Goal: Task Accomplishment & Management: Manage account settings

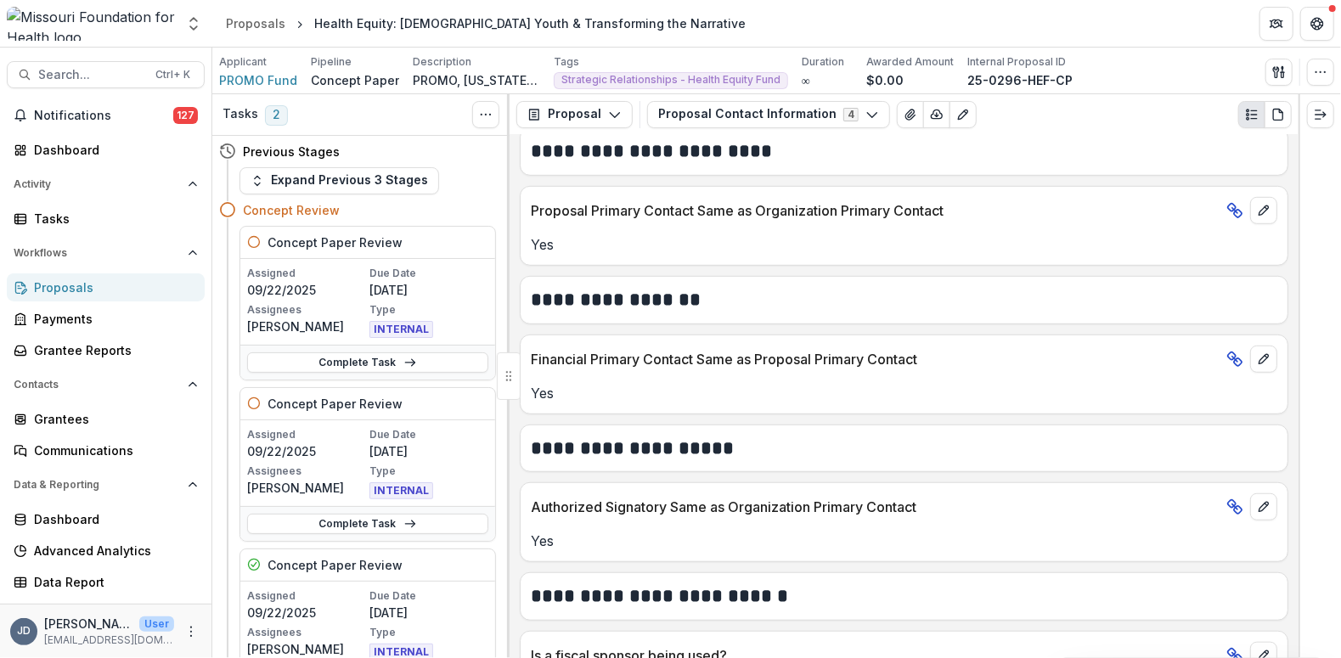
scroll to position [732, 0]
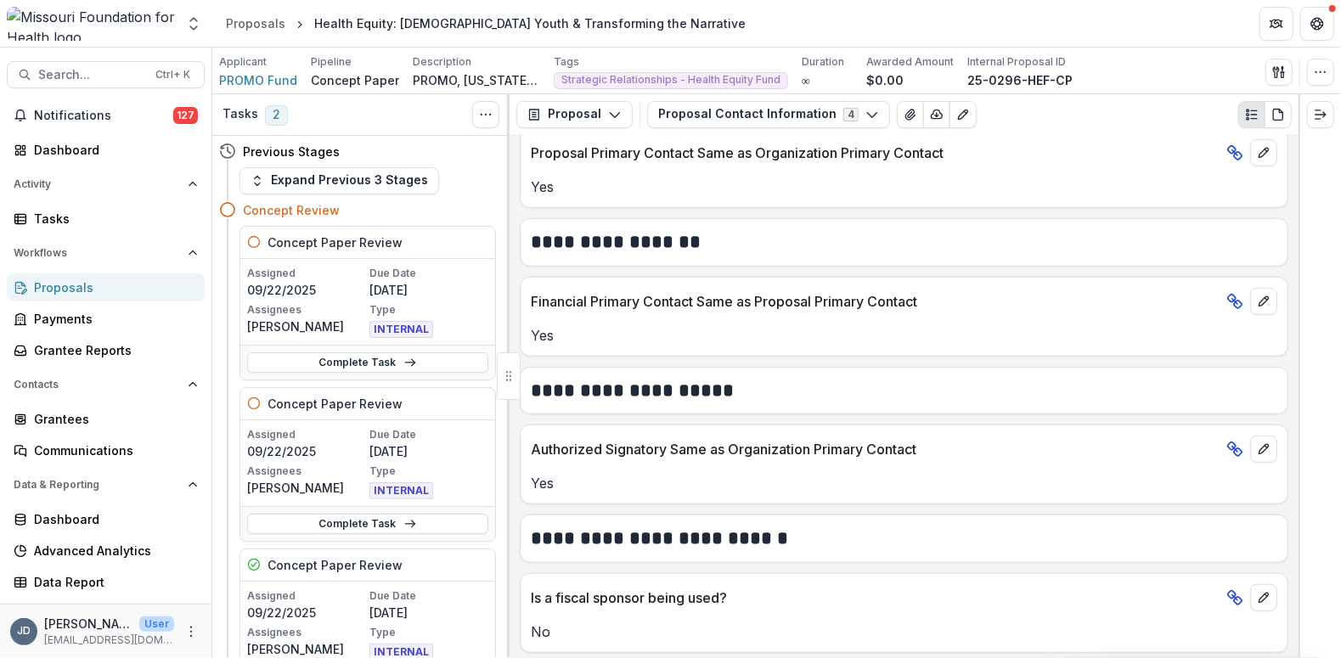
click at [735, 112] on button "Proposal Contact Information 4" at bounding box center [768, 114] width 243 height 27
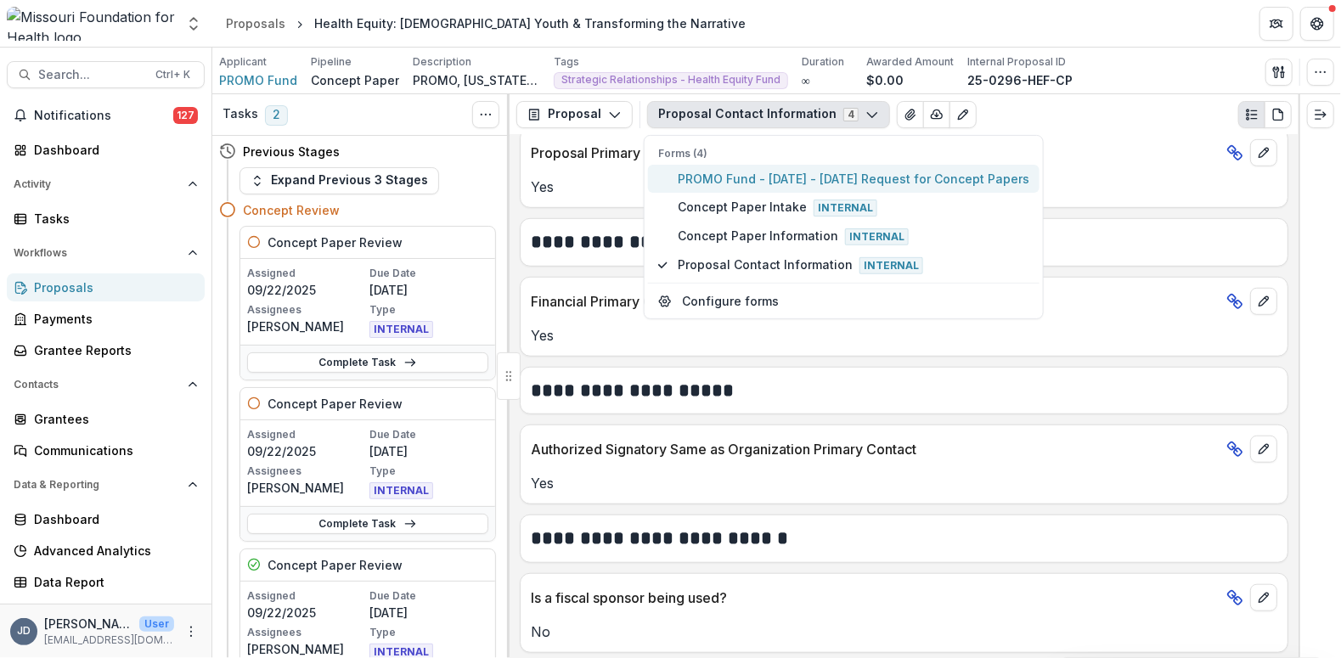
click at [743, 177] on span "PROMO Fund - 2025 - 2025 Request for Concept Papers" at bounding box center [854, 179] width 352 height 18
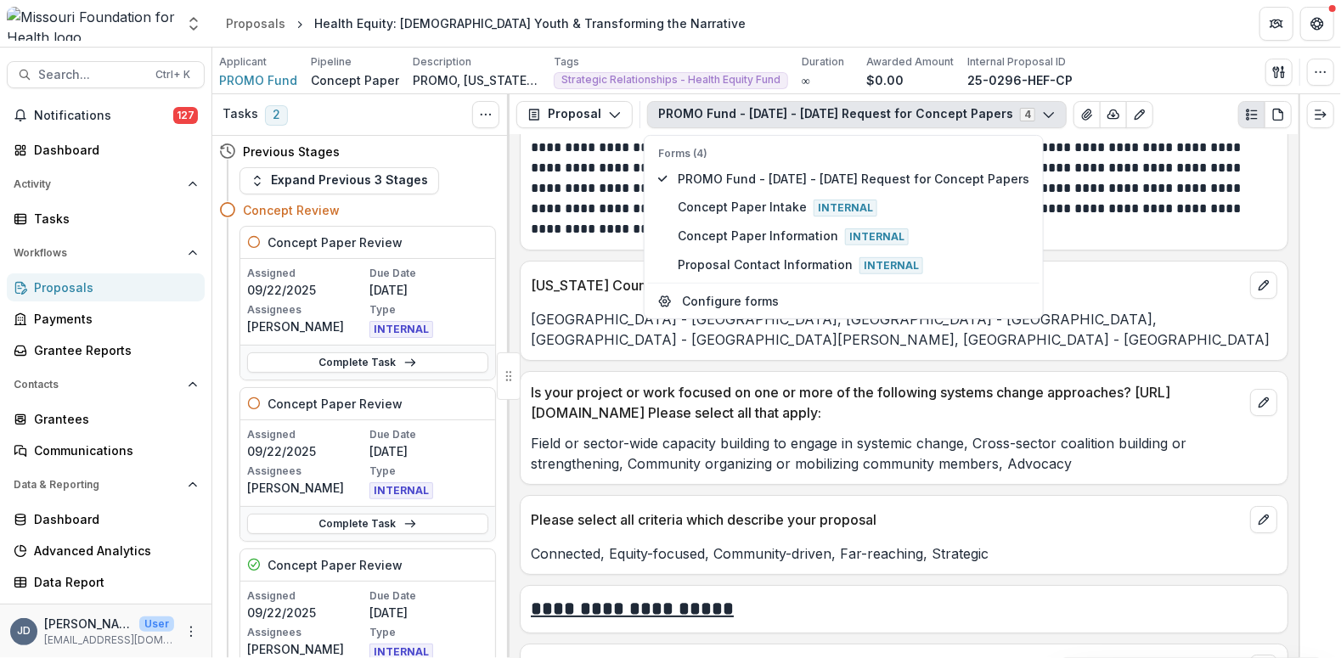
scroll to position [3867, 0]
click at [1037, 299] on div "Saint Louis Metropolitan Region - St. Louis County, Saint Louis Metropolitan Re…" at bounding box center [904, 324] width 767 height 51
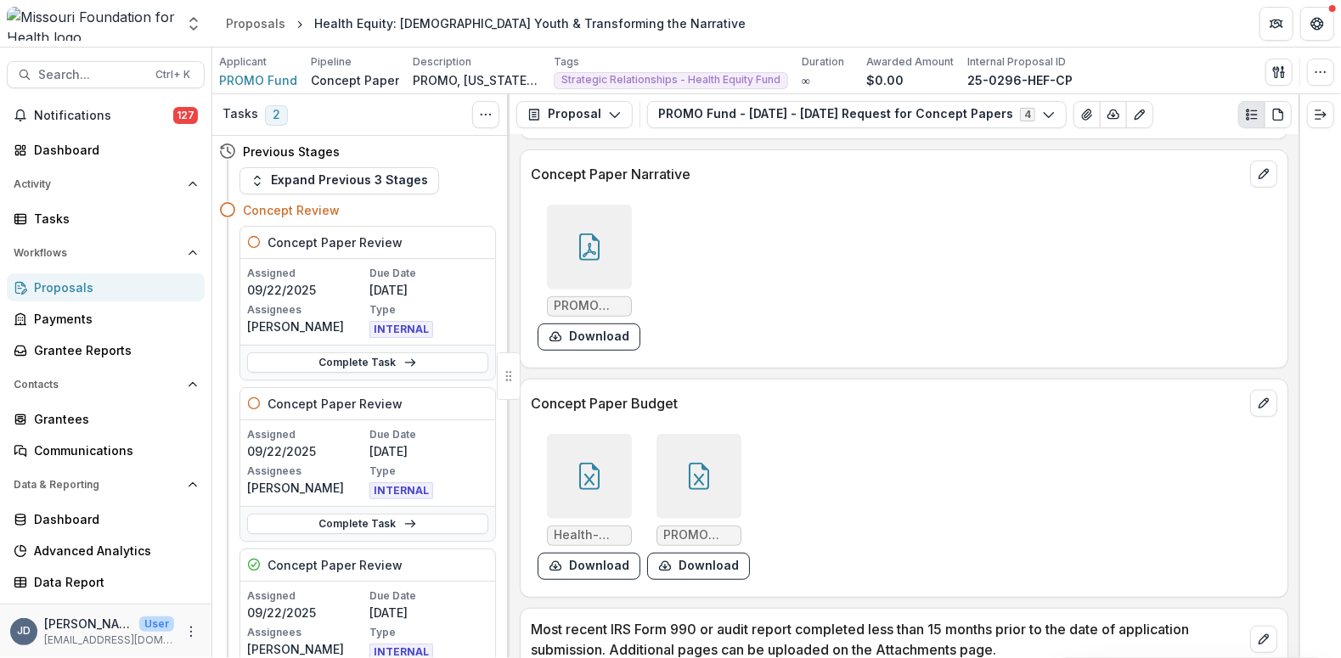
scroll to position [4592, 0]
click at [613, 242] on div at bounding box center [589, 245] width 85 height 85
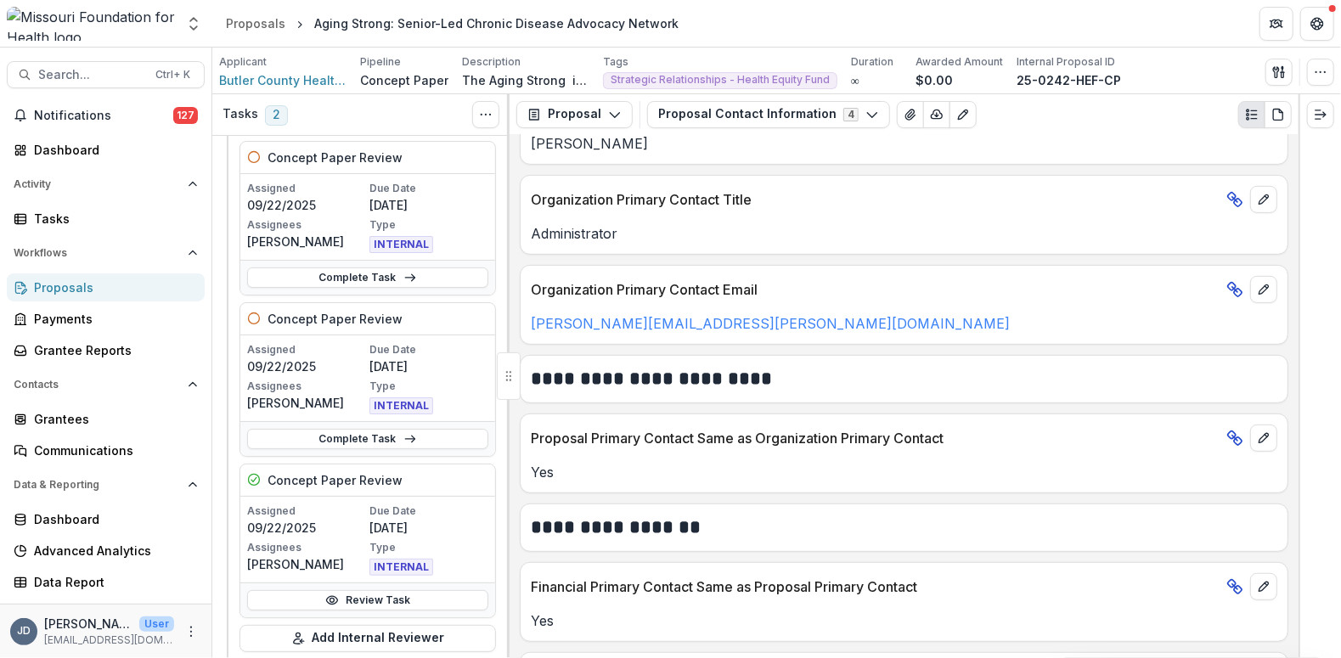
scroll to position [440, 0]
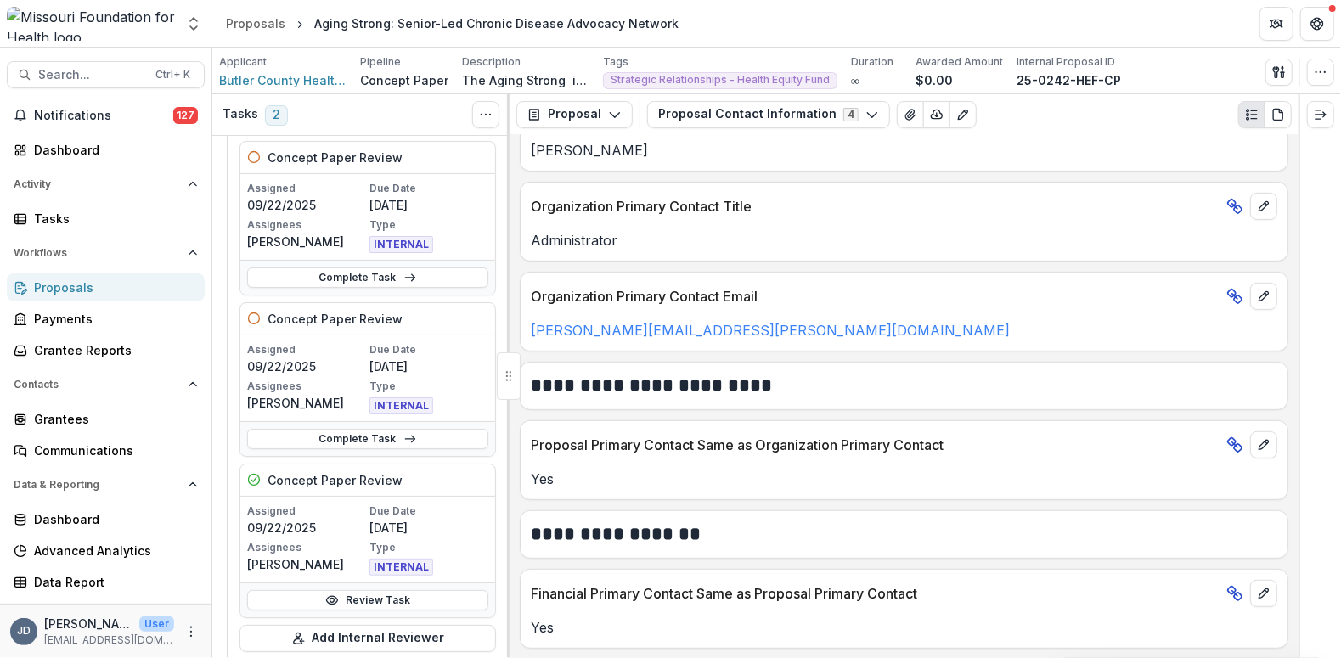
click at [712, 116] on button "Proposal Contact Information 4" at bounding box center [768, 114] width 243 height 27
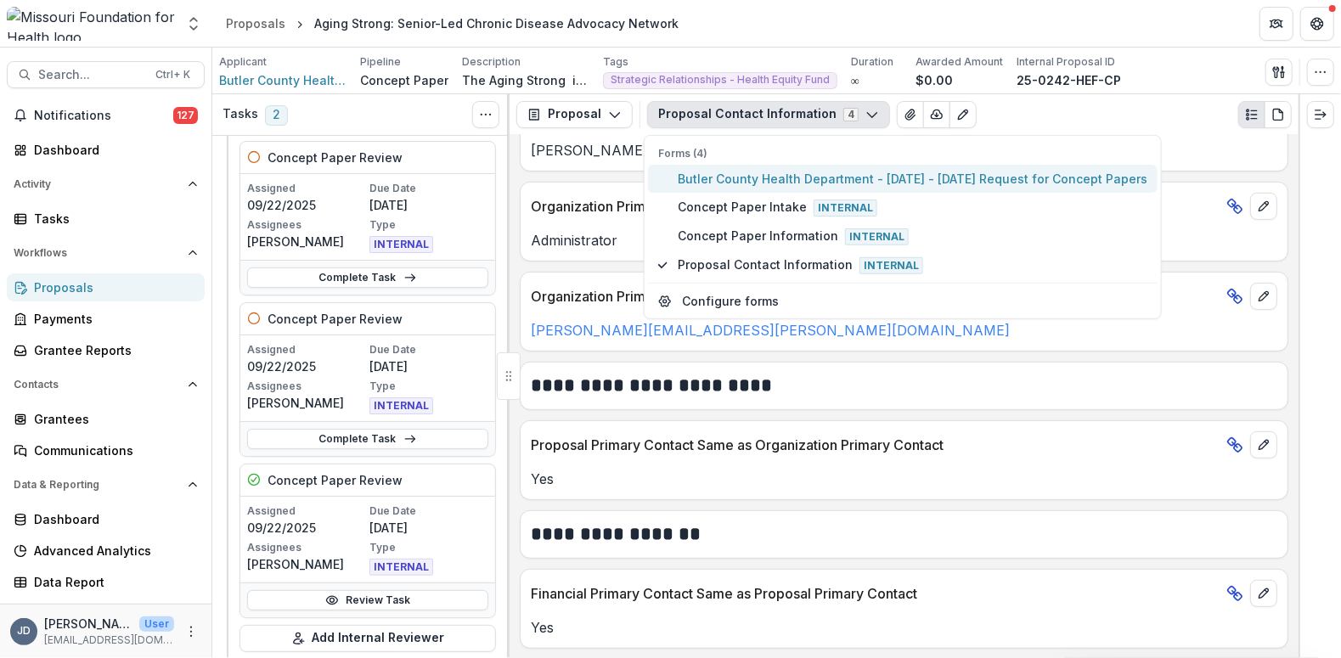
click at [722, 175] on span "Butler County Health Department - 2025 - 2025 Request for Concept Papers" at bounding box center [913, 179] width 470 height 18
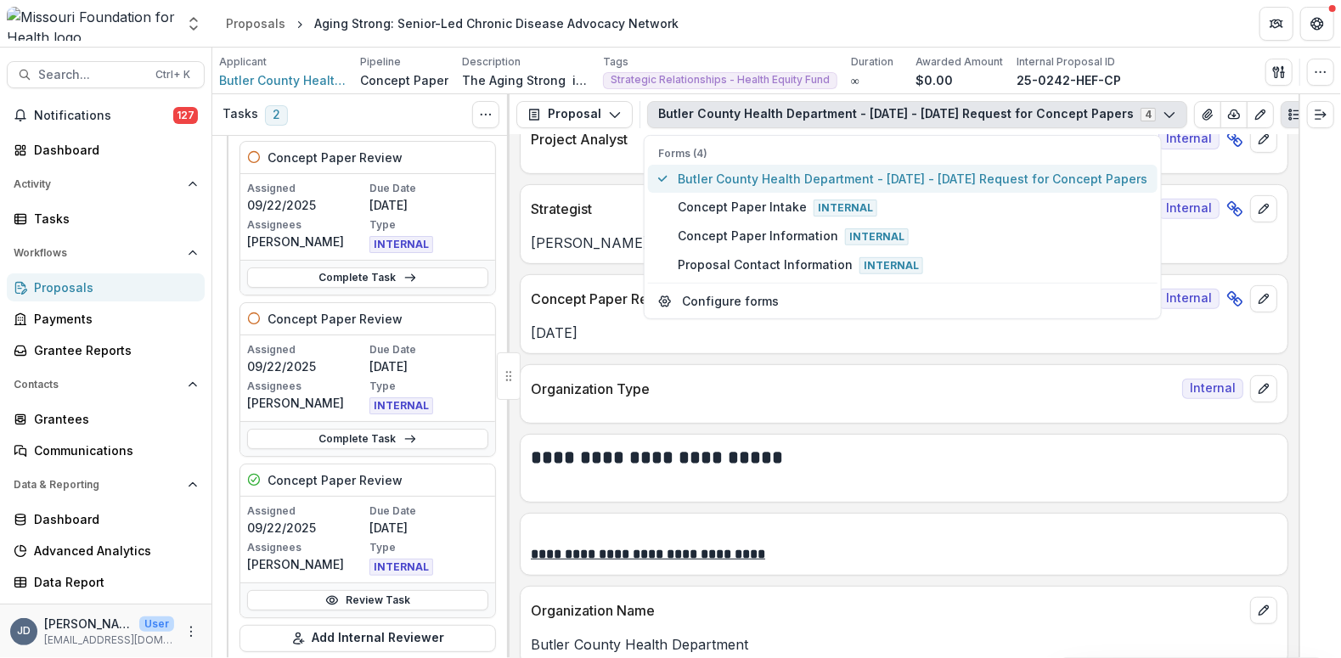
scroll to position [481, 0]
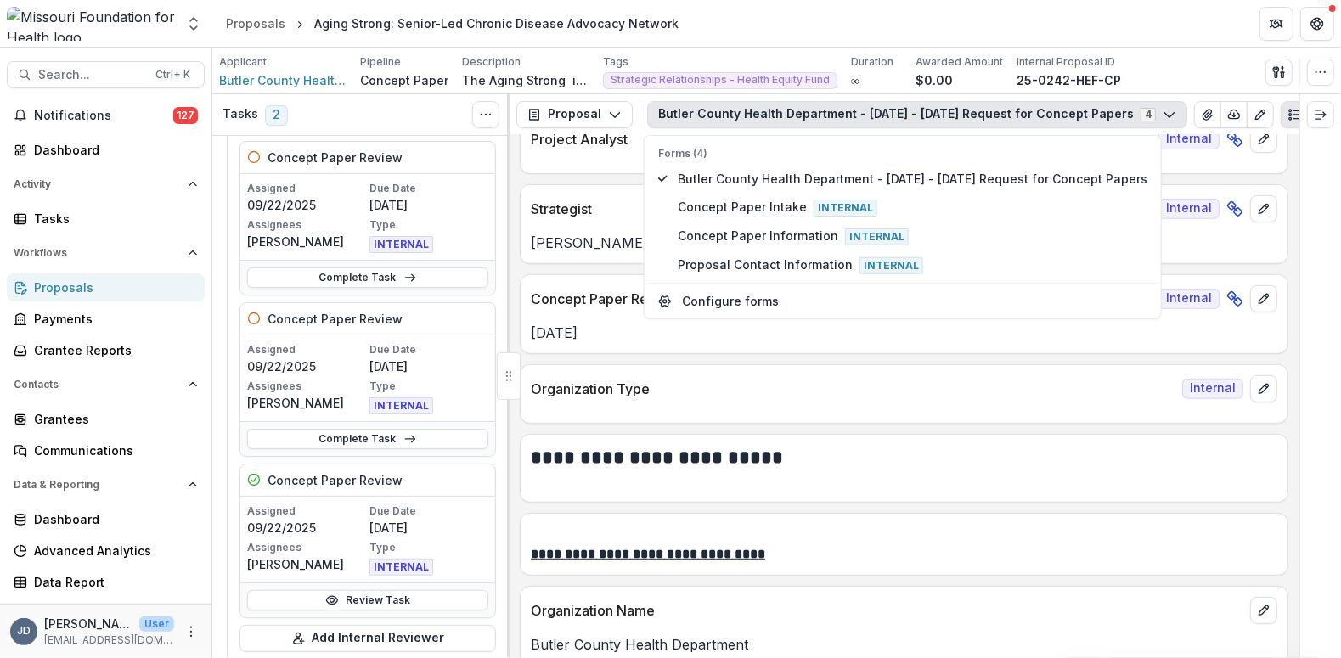
click at [512, 290] on div "**********" at bounding box center [904, 396] width 789 height 523
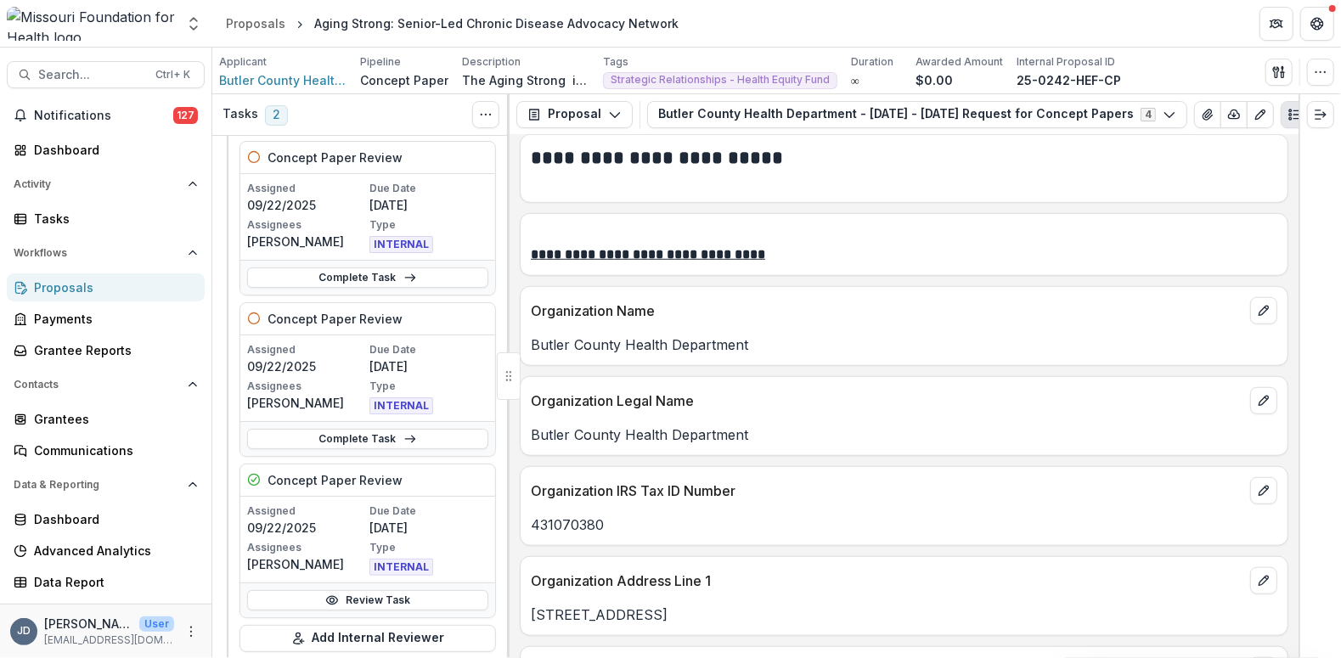
scroll to position [781, 0]
click at [429, 591] on link "Review Task" at bounding box center [367, 600] width 241 height 20
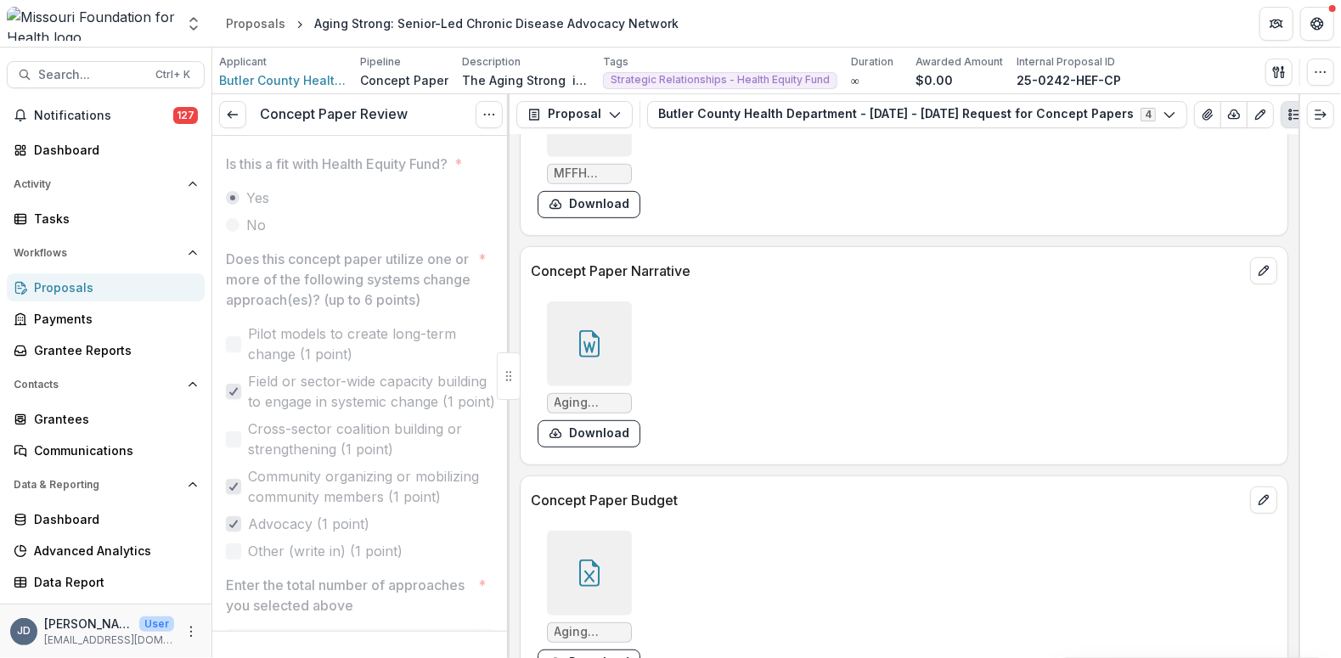
scroll to position [4515, 0]
click at [579, 332] on icon at bounding box center [589, 343] width 20 height 27
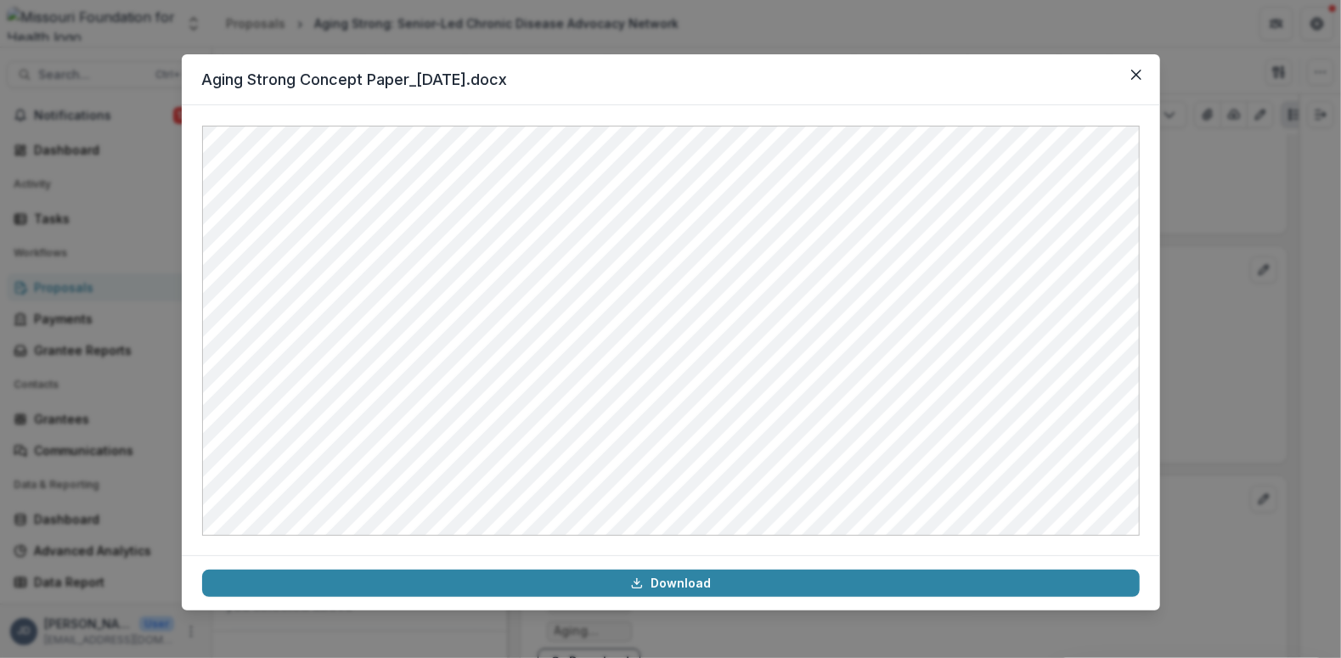
click at [1241, 374] on div "Aging Strong Concept Paper_8-21-2025.docx Download" at bounding box center [670, 329] width 1341 height 658
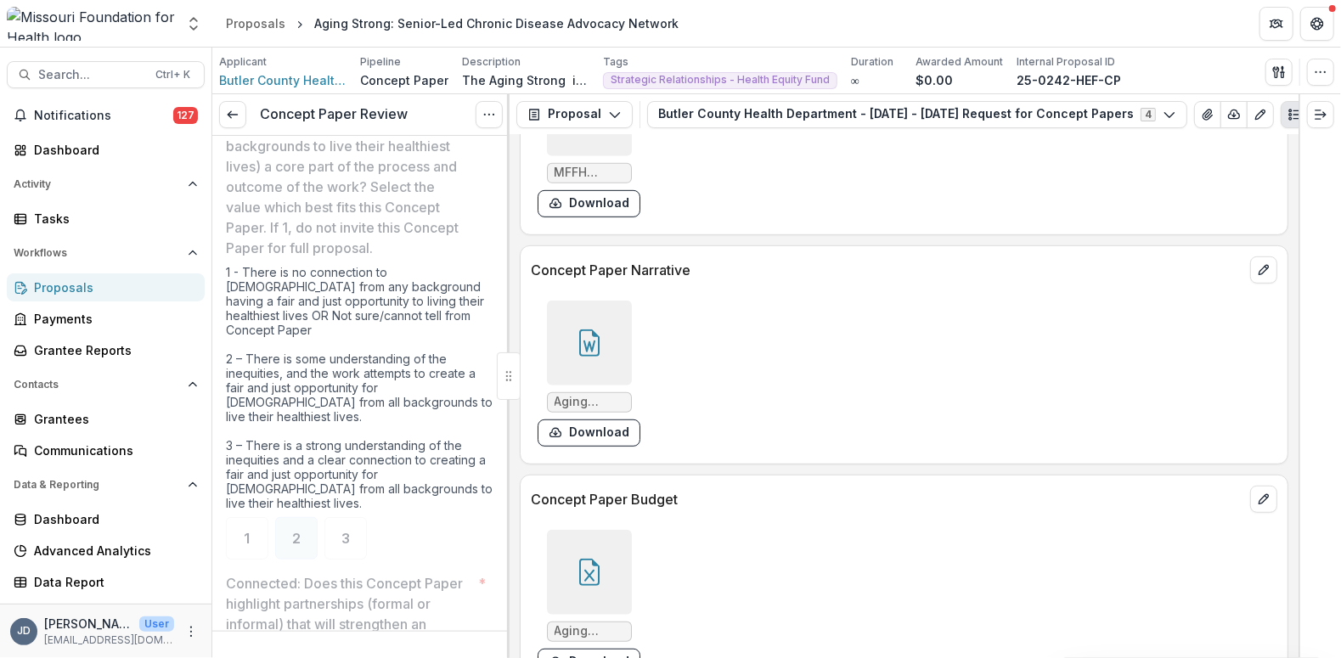
scroll to position [1121, 0]
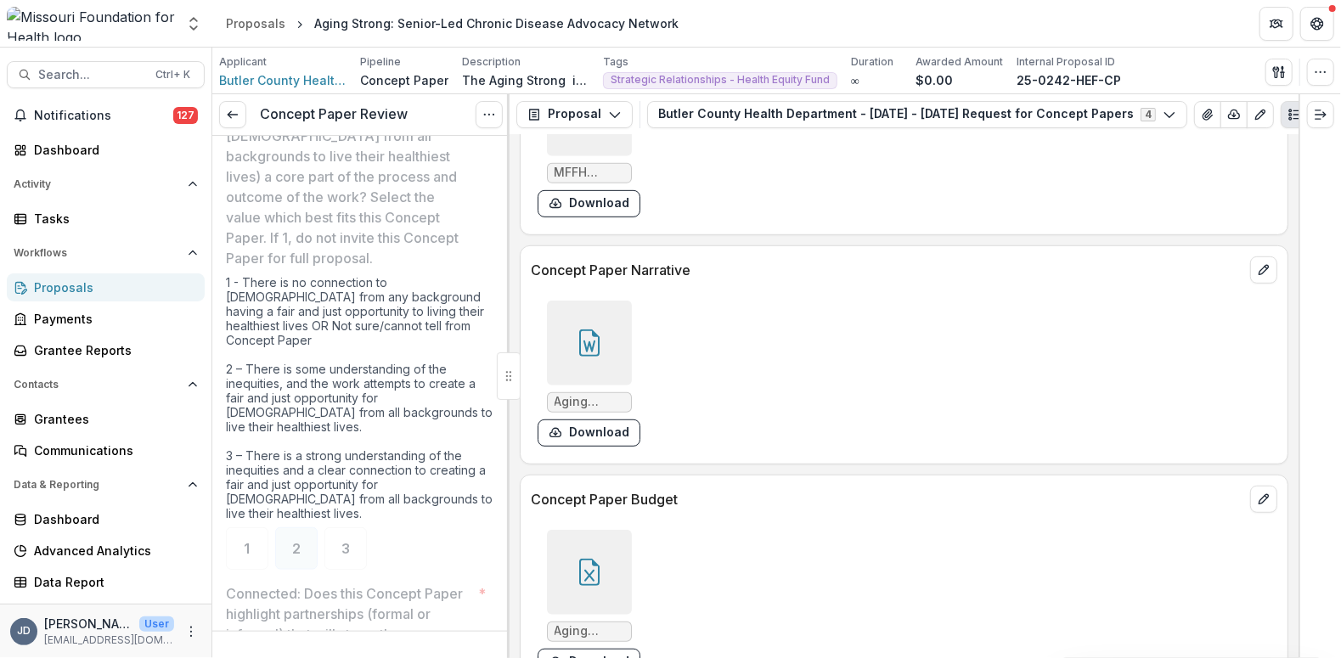
click at [398, 450] on div "1 - There is no connection to Missourians from any background having a fair and…" at bounding box center [361, 401] width 270 height 252
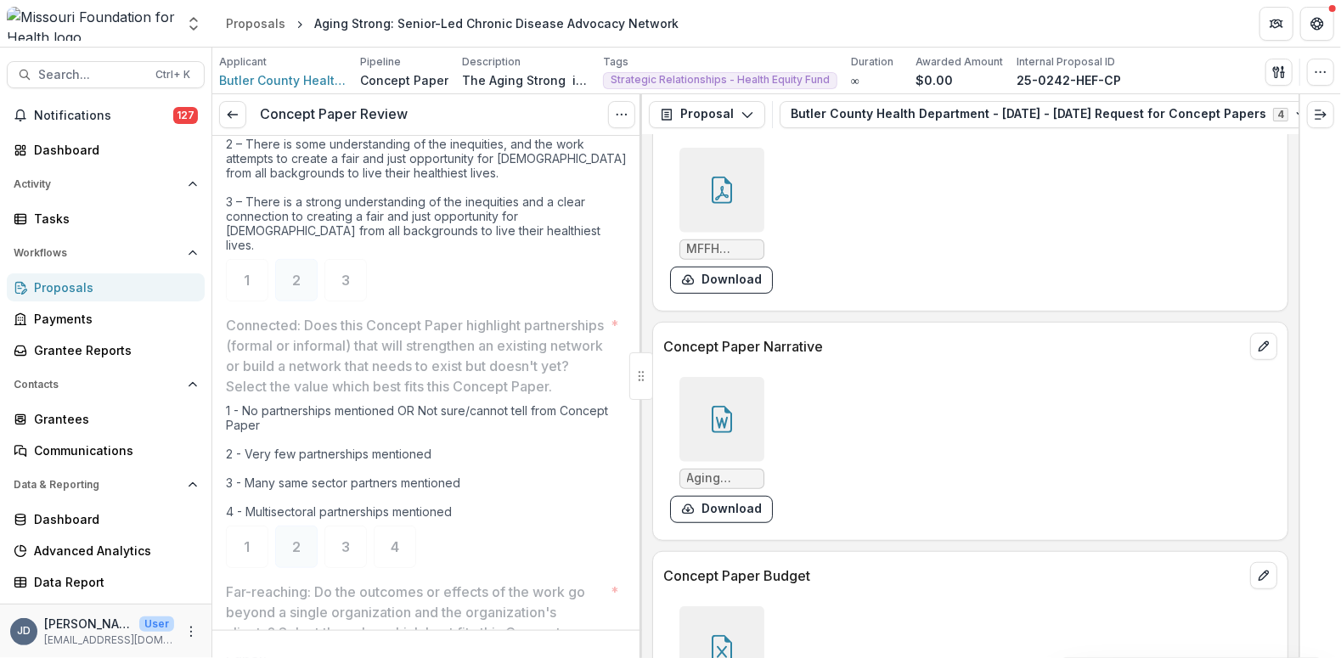
scroll to position [4542, 0]
click at [734, 425] on div at bounding box center [722, 417] width 85 height 85
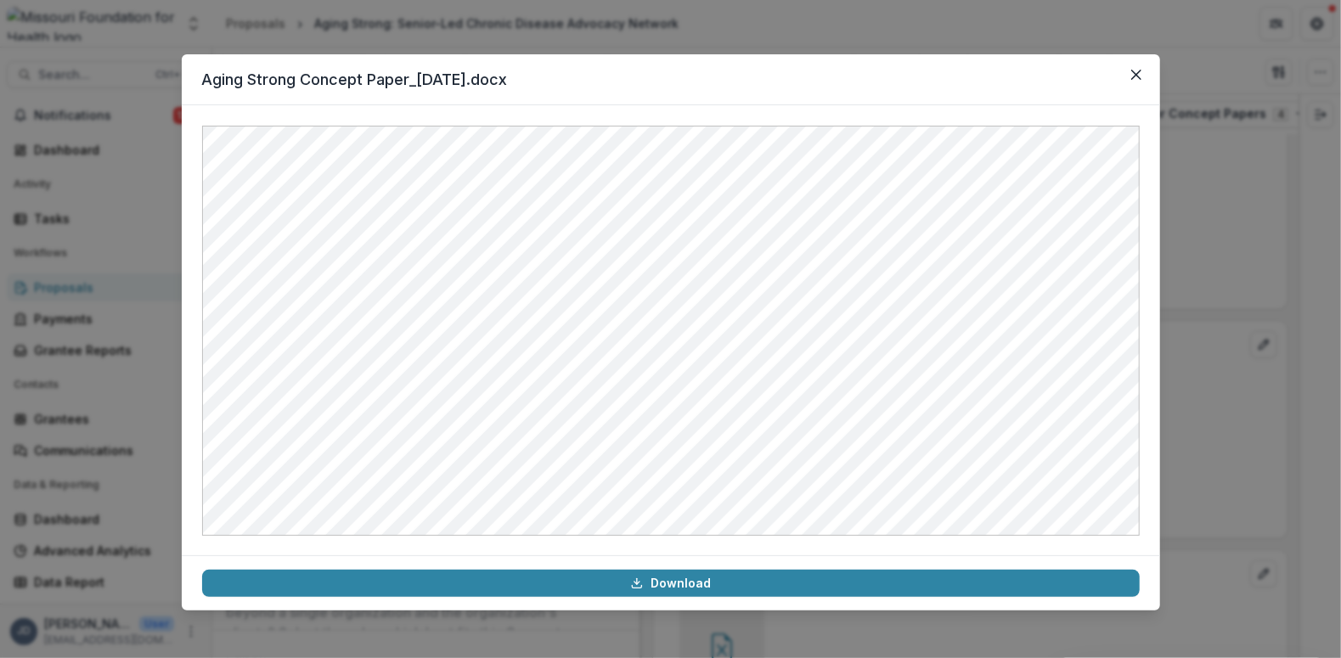
click at [1140, 79] on icon "Close" at bounding box center [1136, 75] width 10 height 10
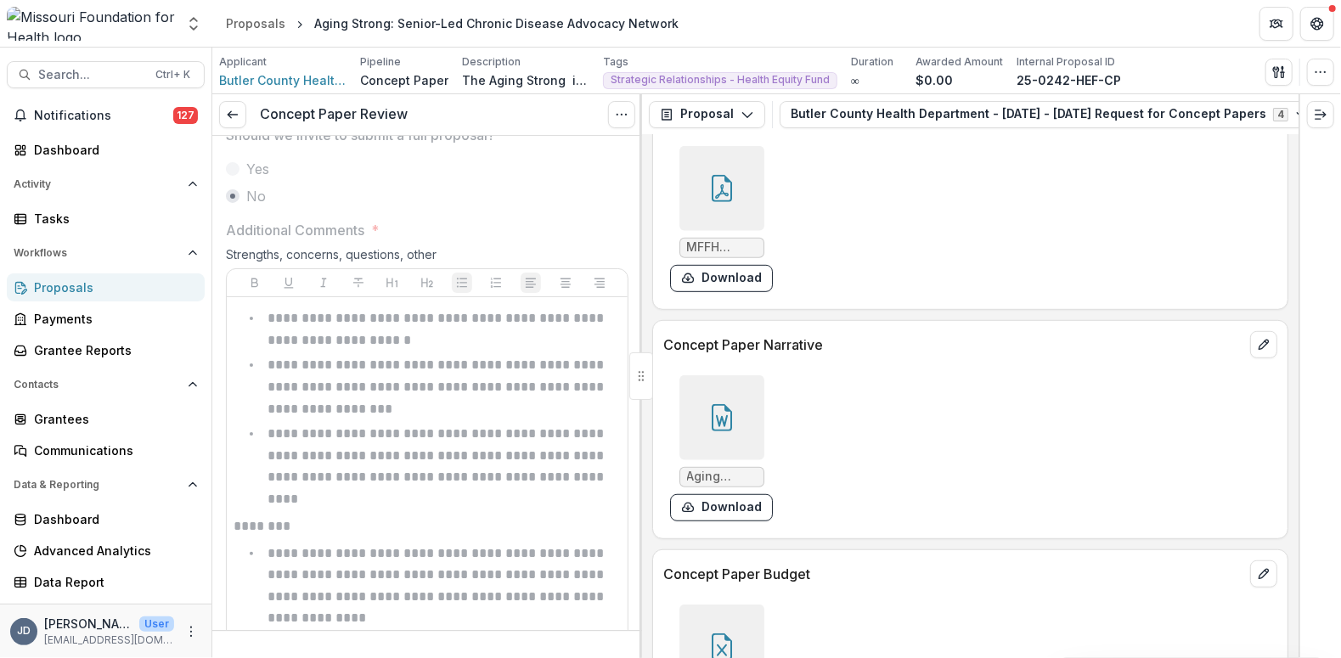
scroll to position [2809, 0]
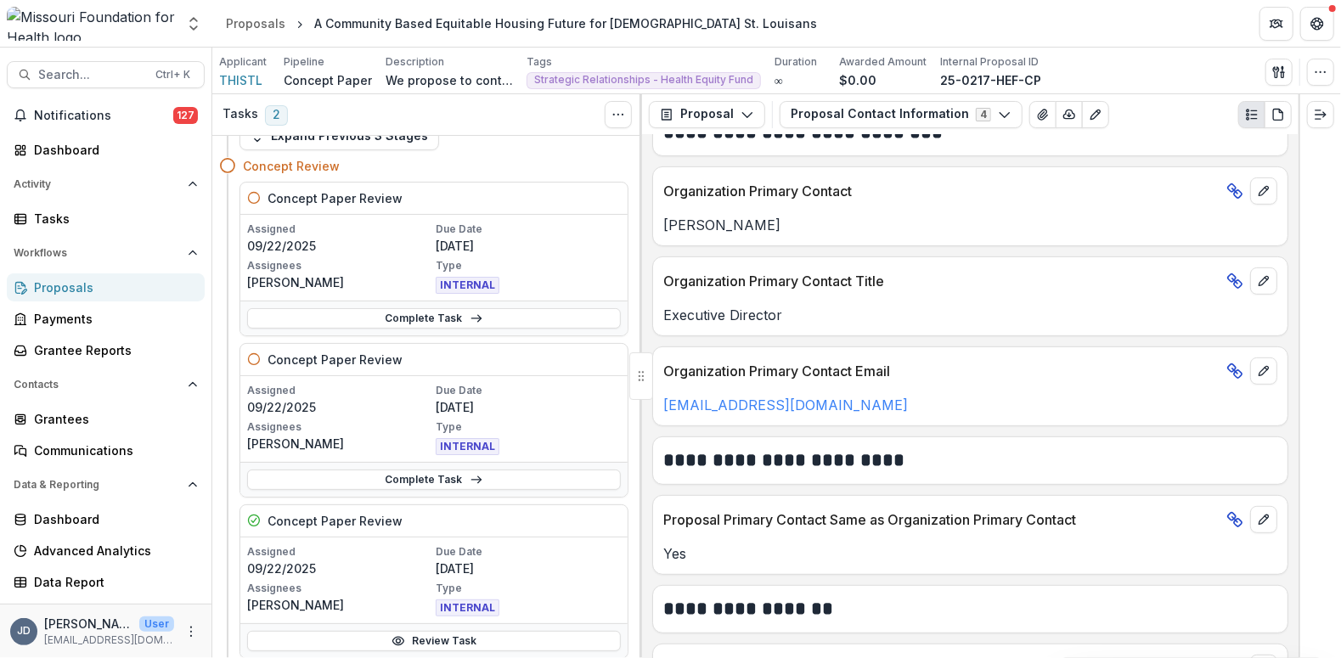
scroll to position [364, 0]
click at [827, 103] on button "Proposal Contact Information 4" at bounding box center [901, 114] width 243 height 27
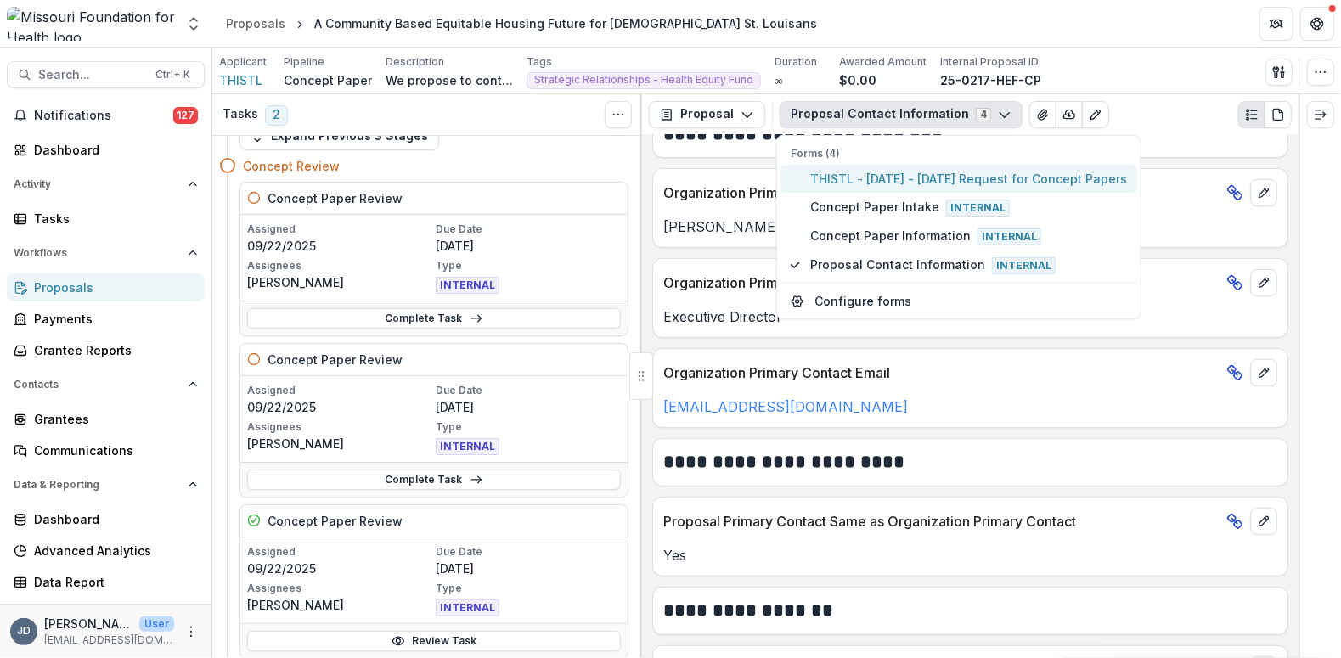
click at [863, 183] on span "THISTL - 2025 - 2025 Request for Concept Papers" at bounding box center [968, 179] width 317 height 18
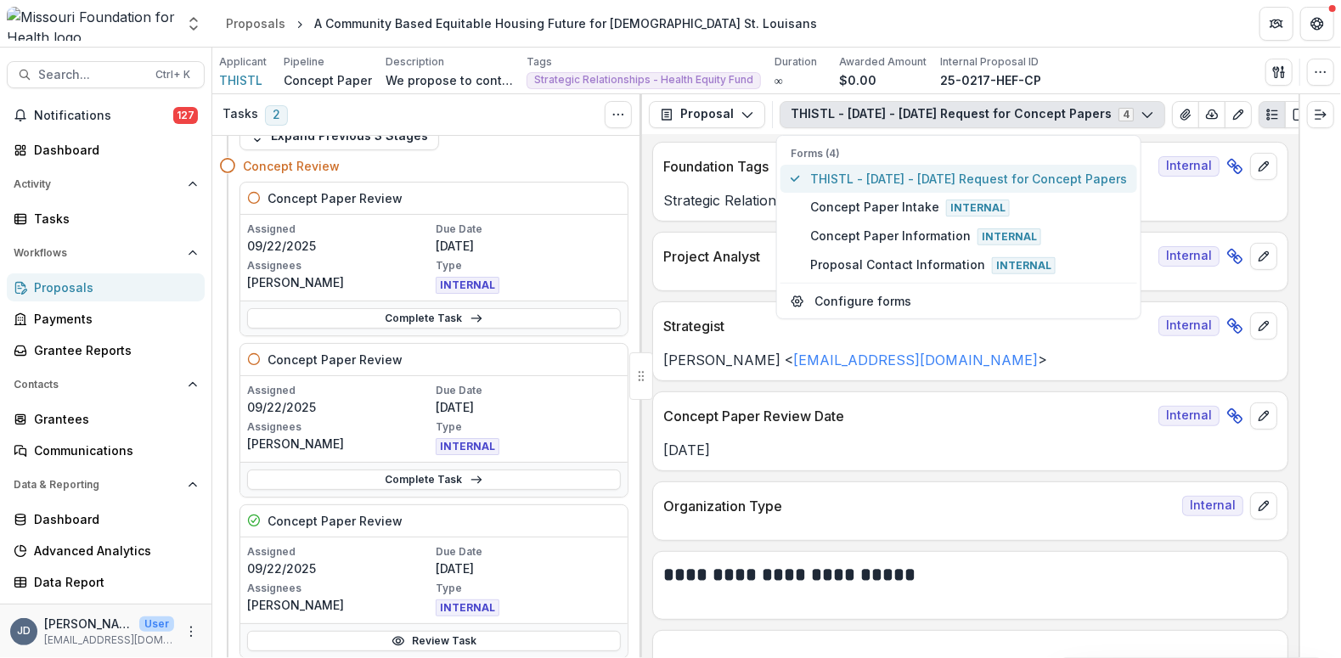
click at [863, 183] on span "THISTL - 2025 - 2025 Request for Concept Papers" at bounding box center [968, 179] width 317 height 18
click at [643, 459] on div "**********" at bounding box center [970, 396] width 657 height 523
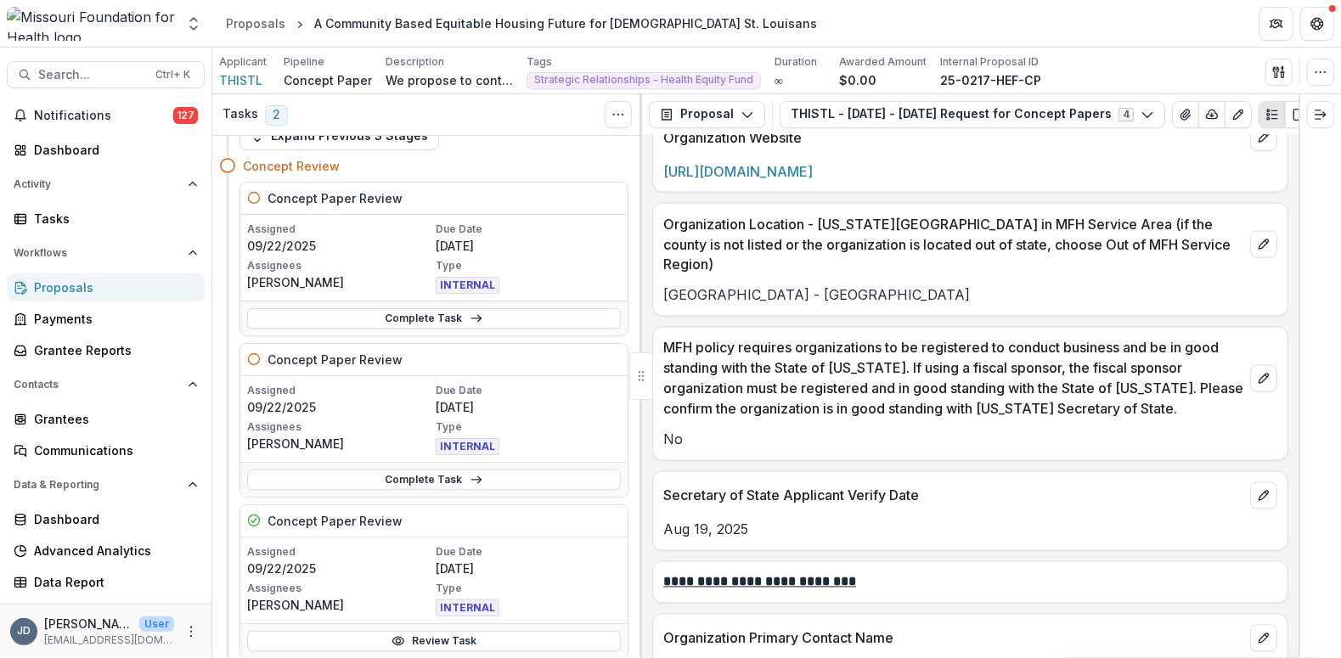
scroll to position [1856, 0]
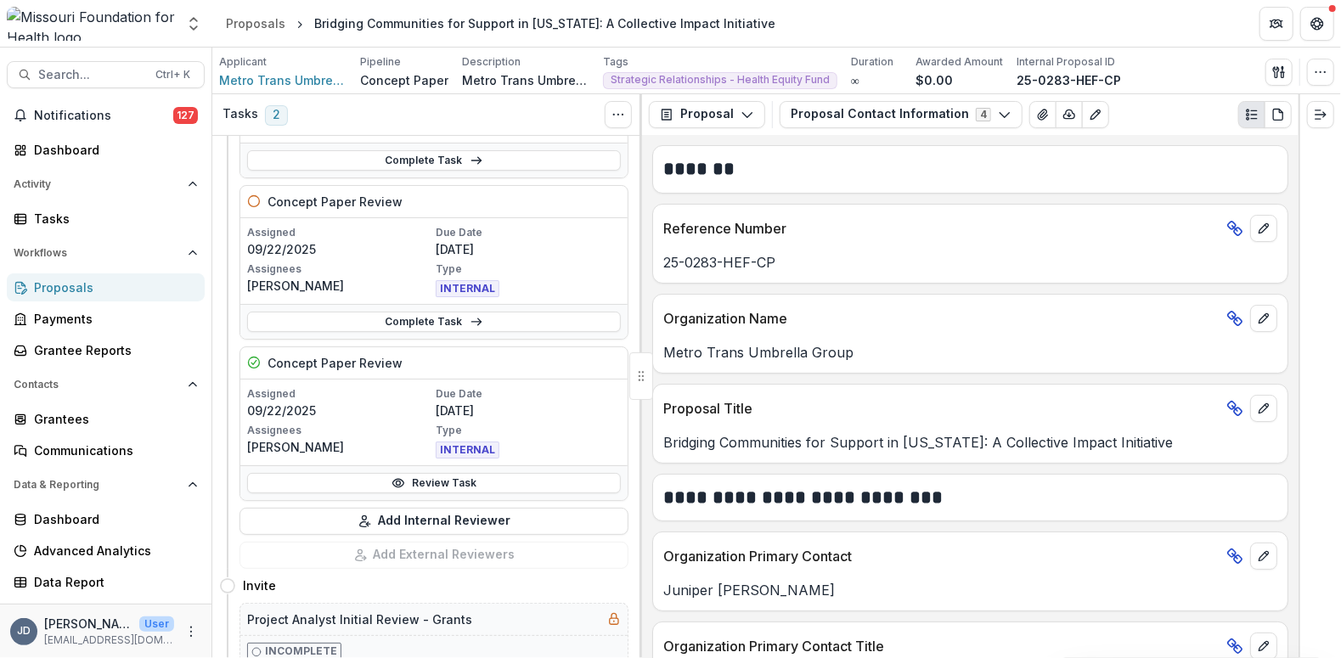
scroll to position [222, 0]
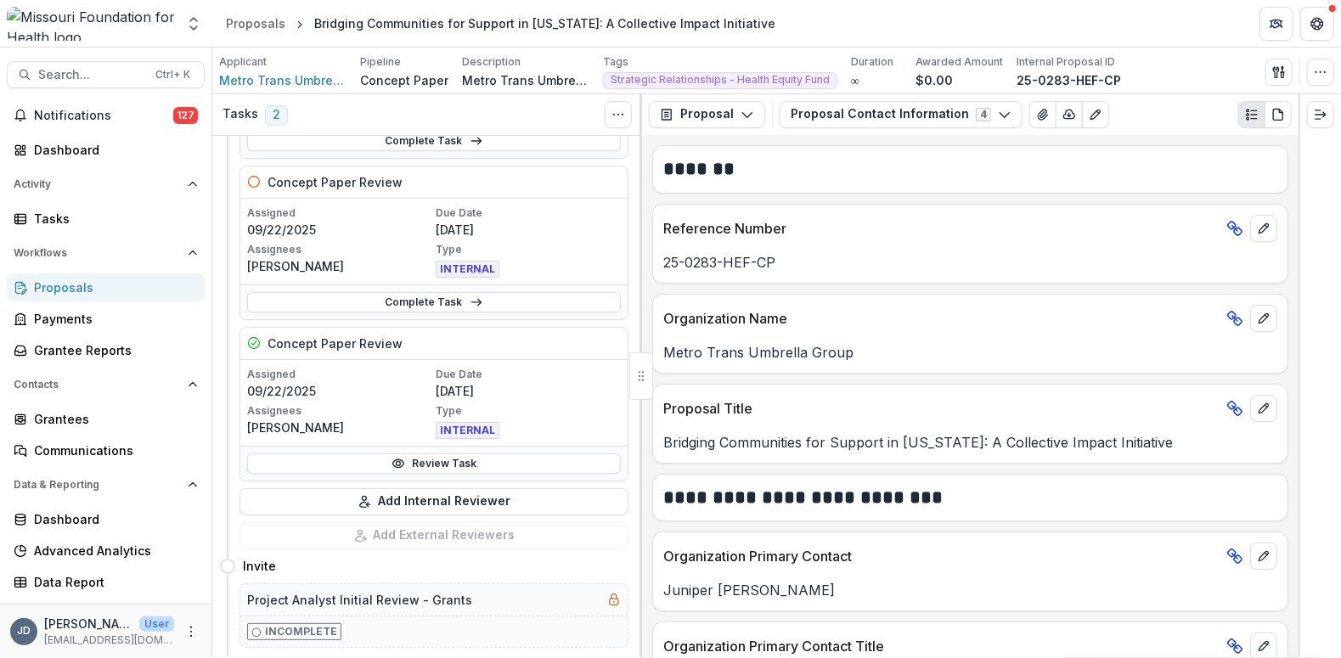
click at [421, 466] on link "Review Task" at bounding box center [434, 464] width 374 height 20
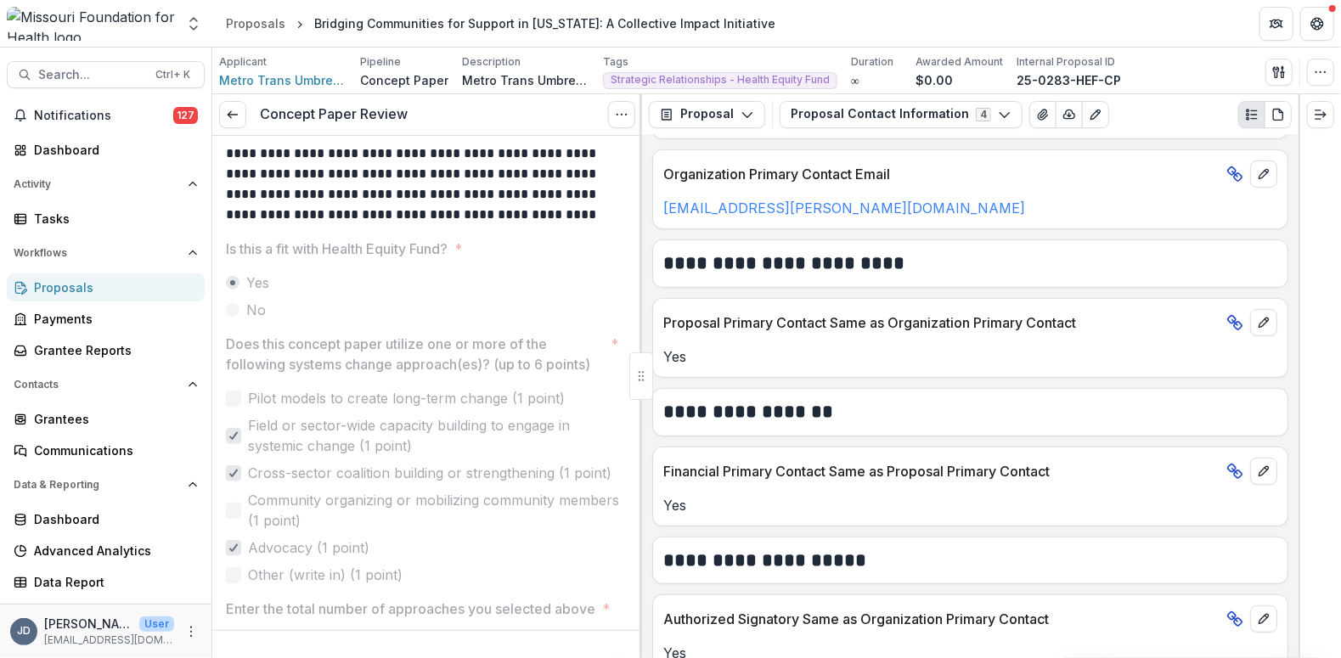
scroll to position [732, 0]
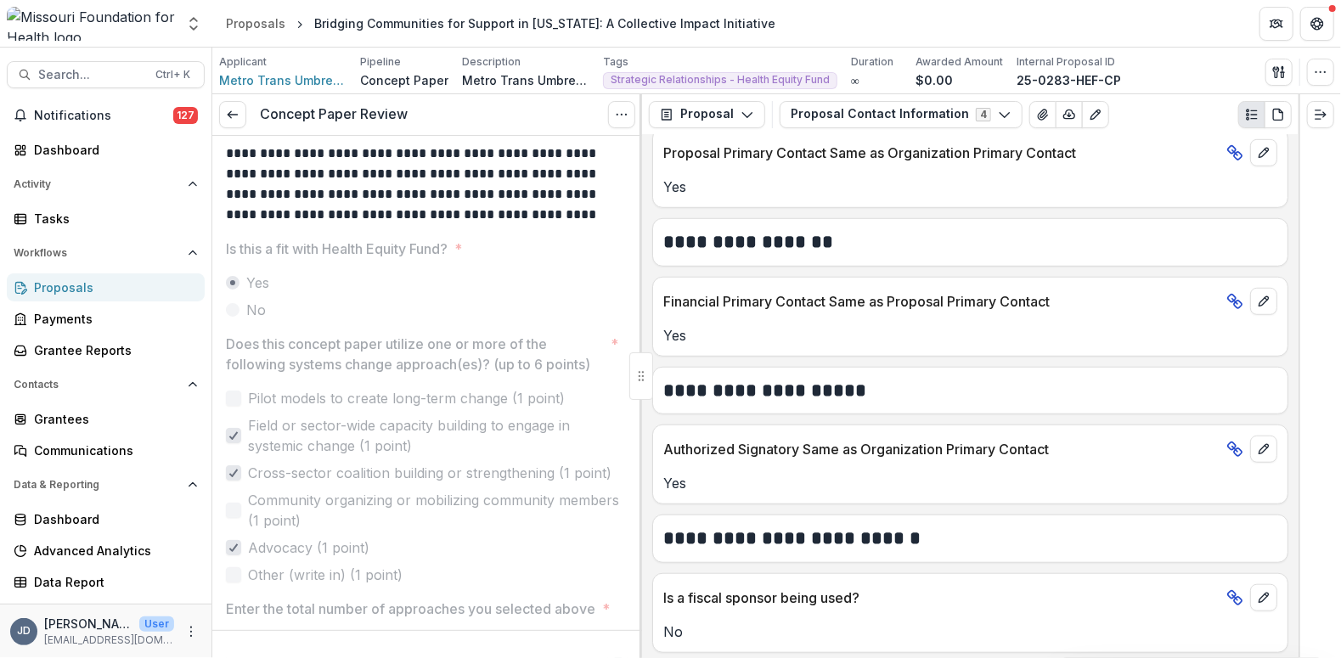
click at [838, 105] on button "Proposal Contact Information 4" at bounding box center [901, 114] width 243 height 27
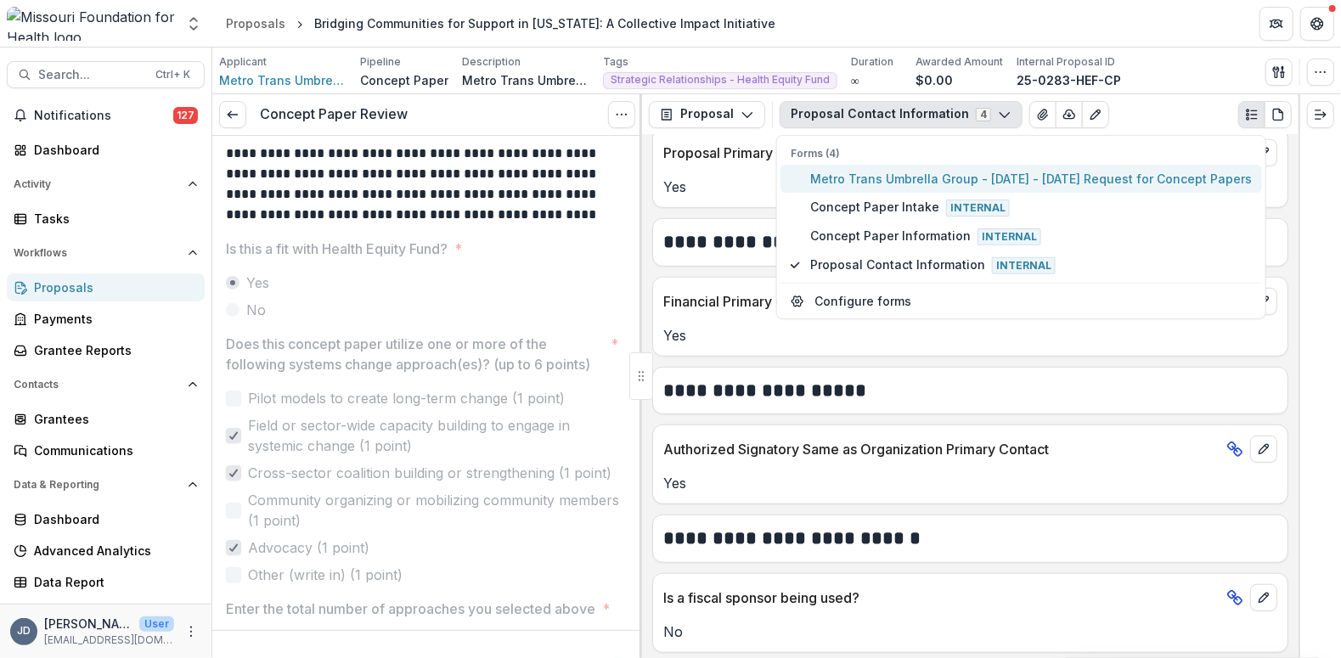
click at [869, 175] on span "Metro Trans Umbrella Group - 2025 - 2025 Request for Concept Papers" at bounding box center [1031, 179] width 442 height 18
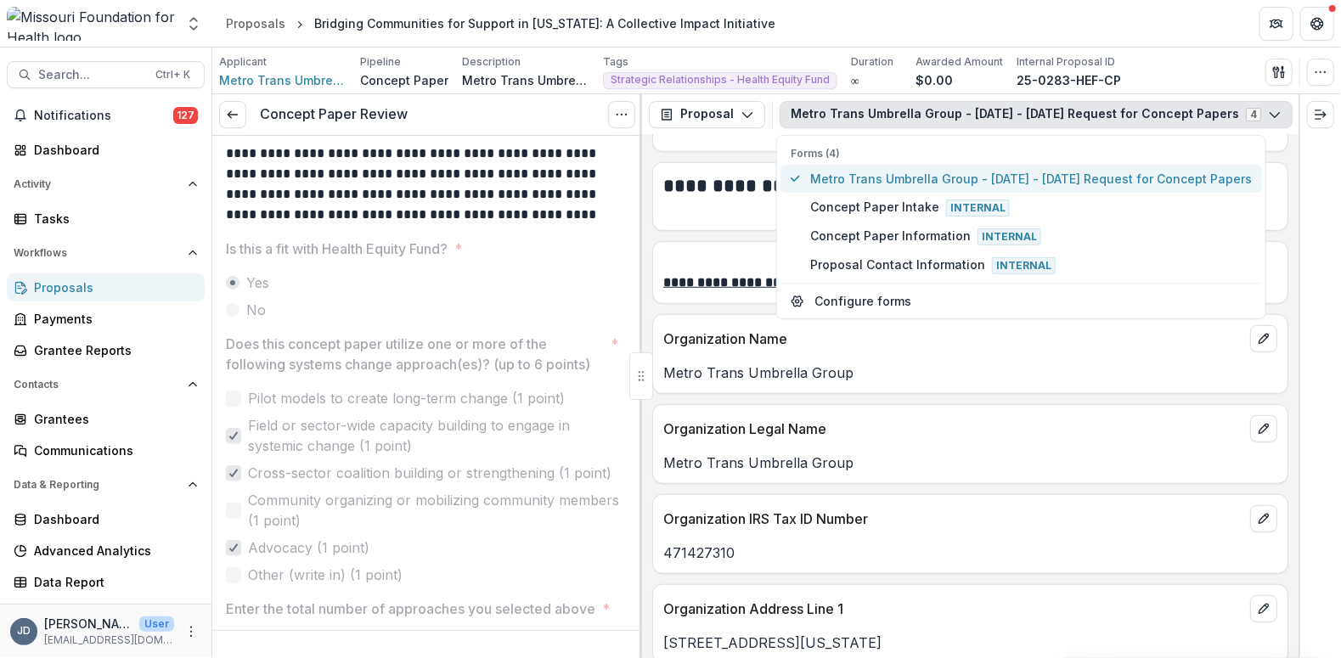
scroll to position [753, 0]
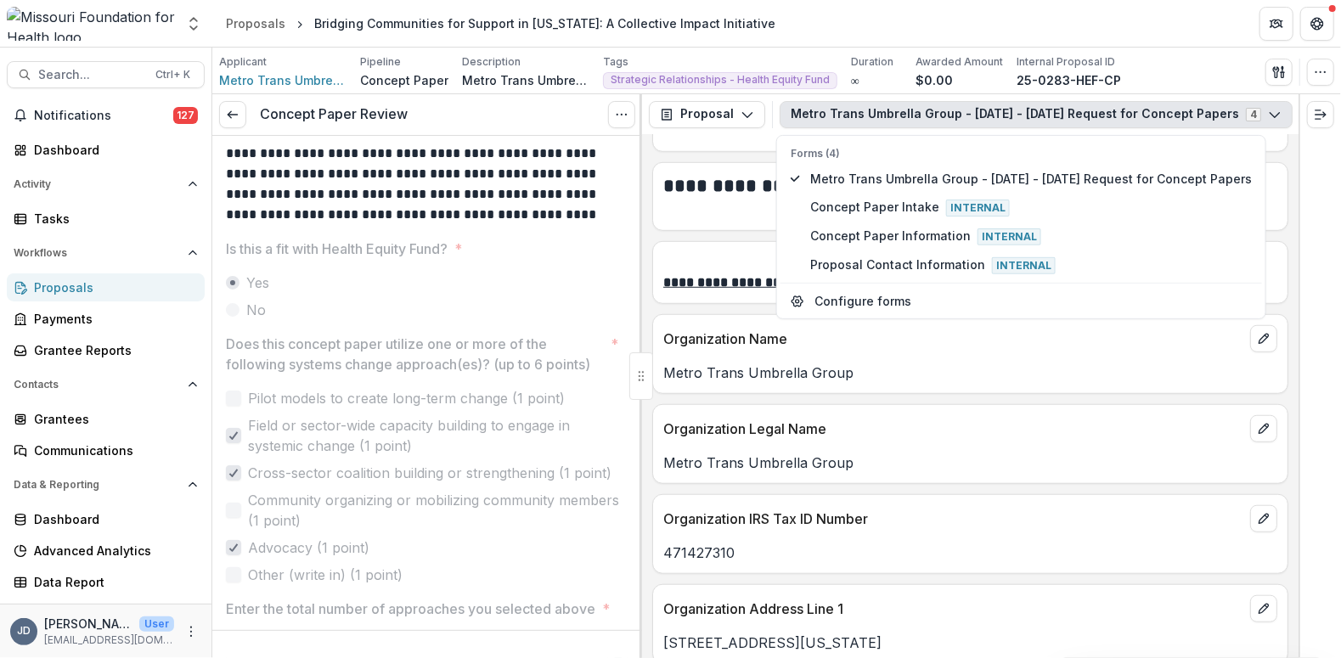
click at [790, 495] on div "Organization IRS Tax ID Number" at bounding box center [970, 513] width 635 height 37
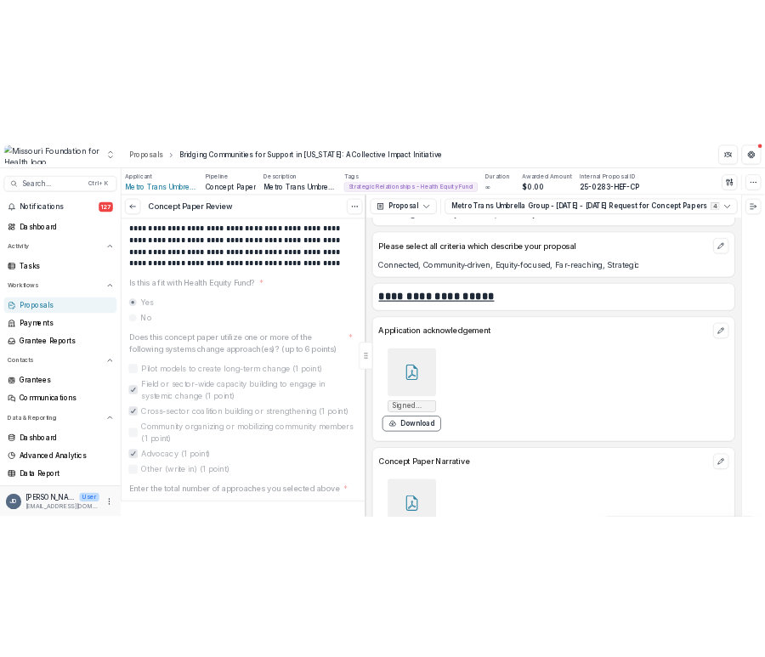
scroll to position [4322, 0]
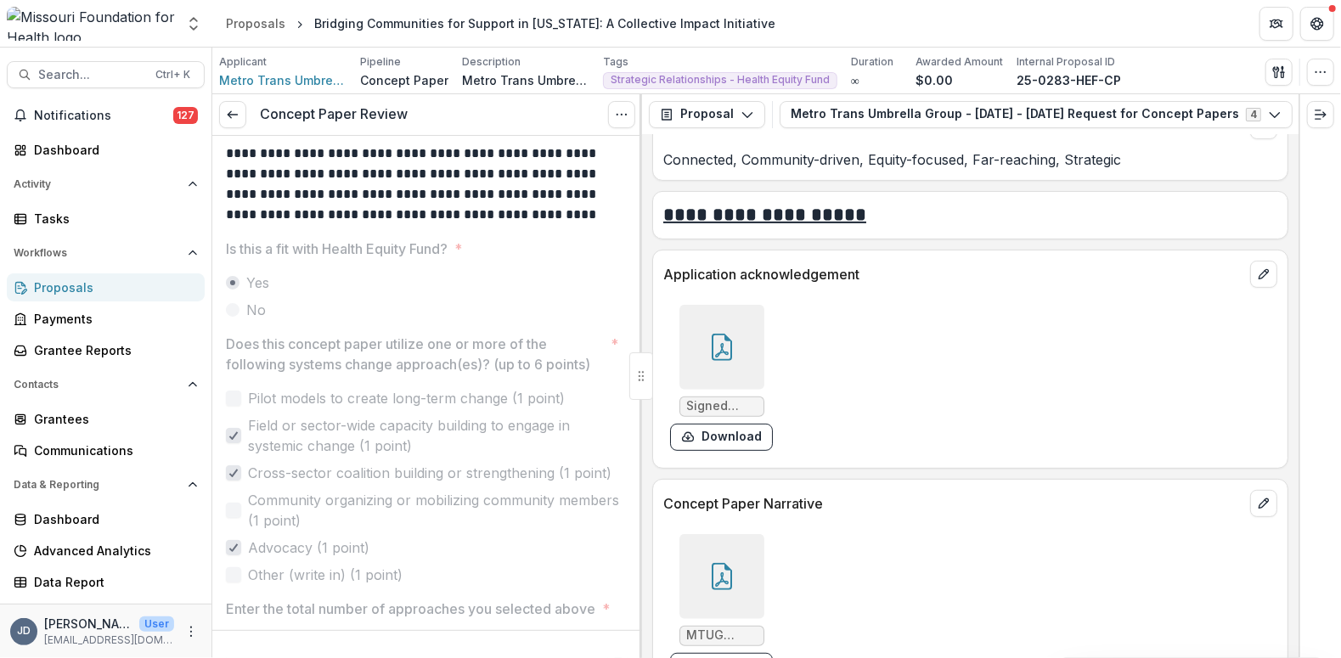
click at [713, 563] on icon at bounding box center [721, 576] width 27 height 27
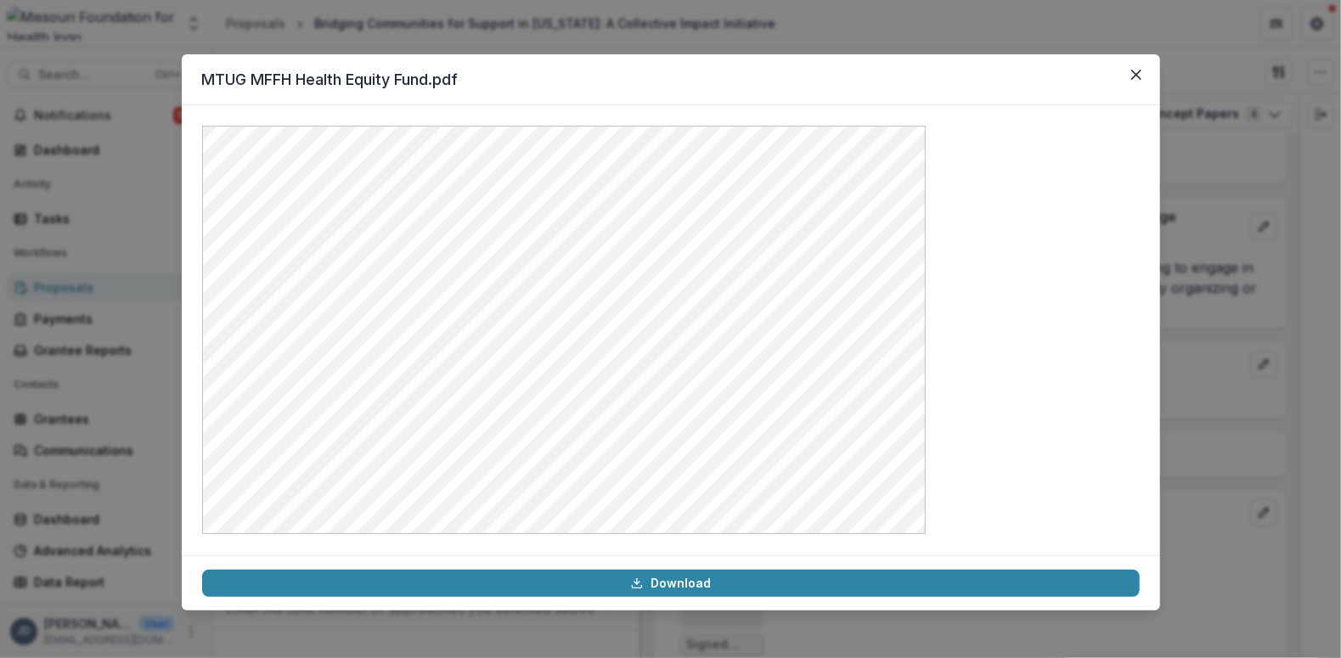
scroll to position [3704, 0]
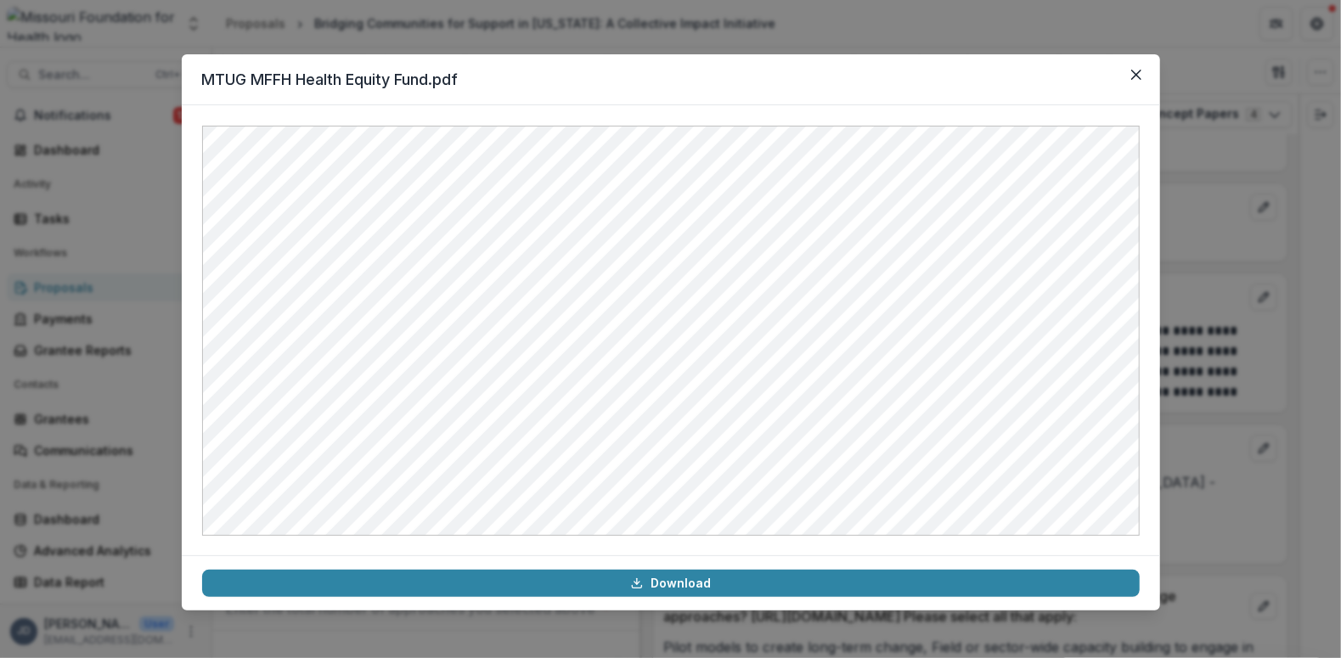
click at [1131, 75] on icon "Close" at bounding box center [1136, 75] width 10 height 10
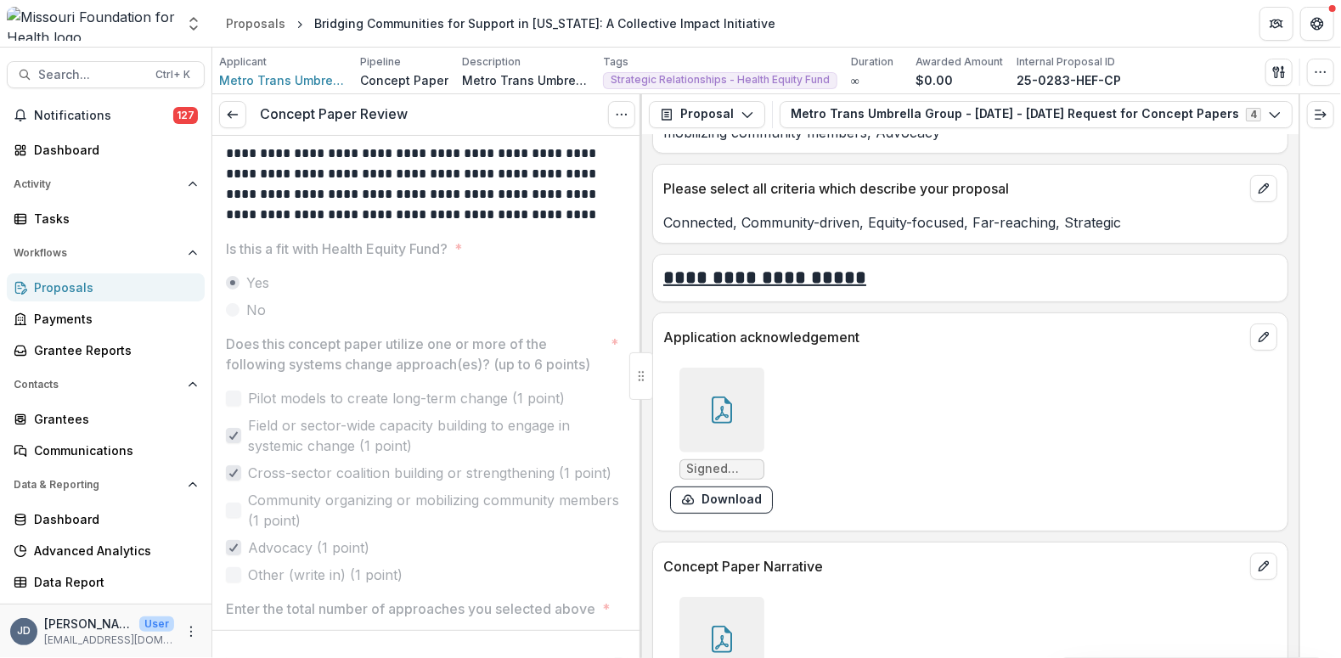
scroll to position [4477, 0]
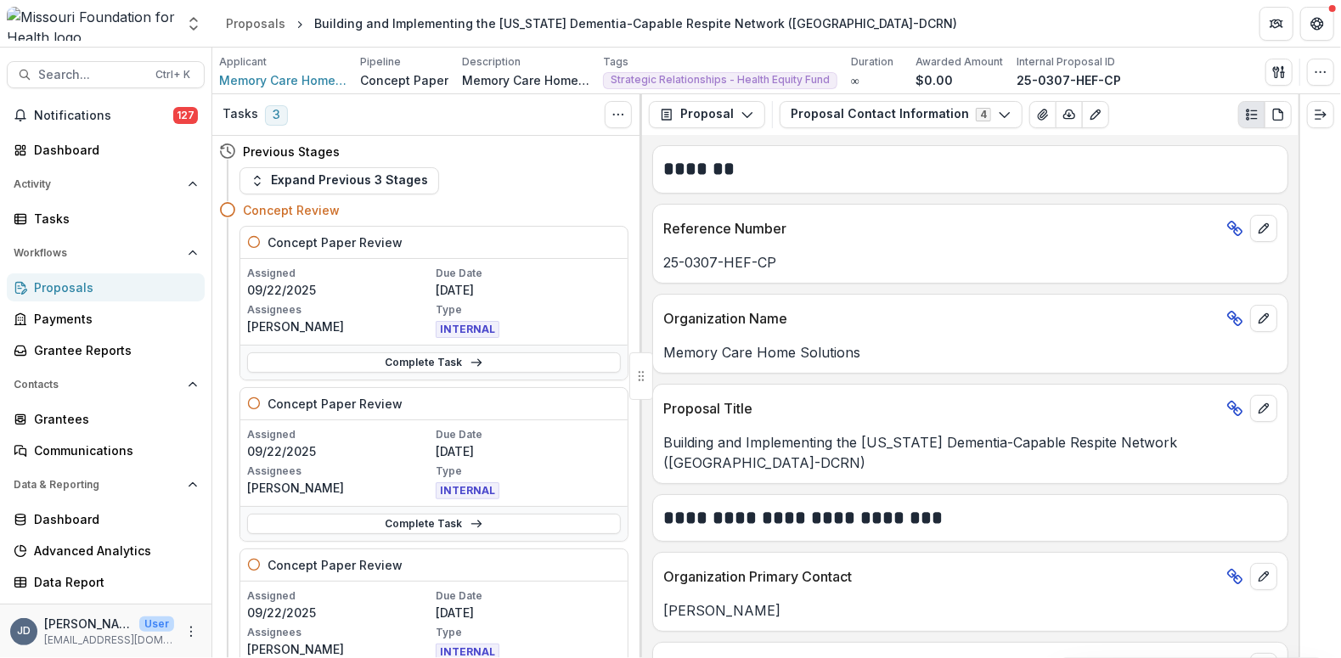
click at [852, 119] on button "Proposal Contact Information 4" at bounding box center [901, 114] width 243 height 27
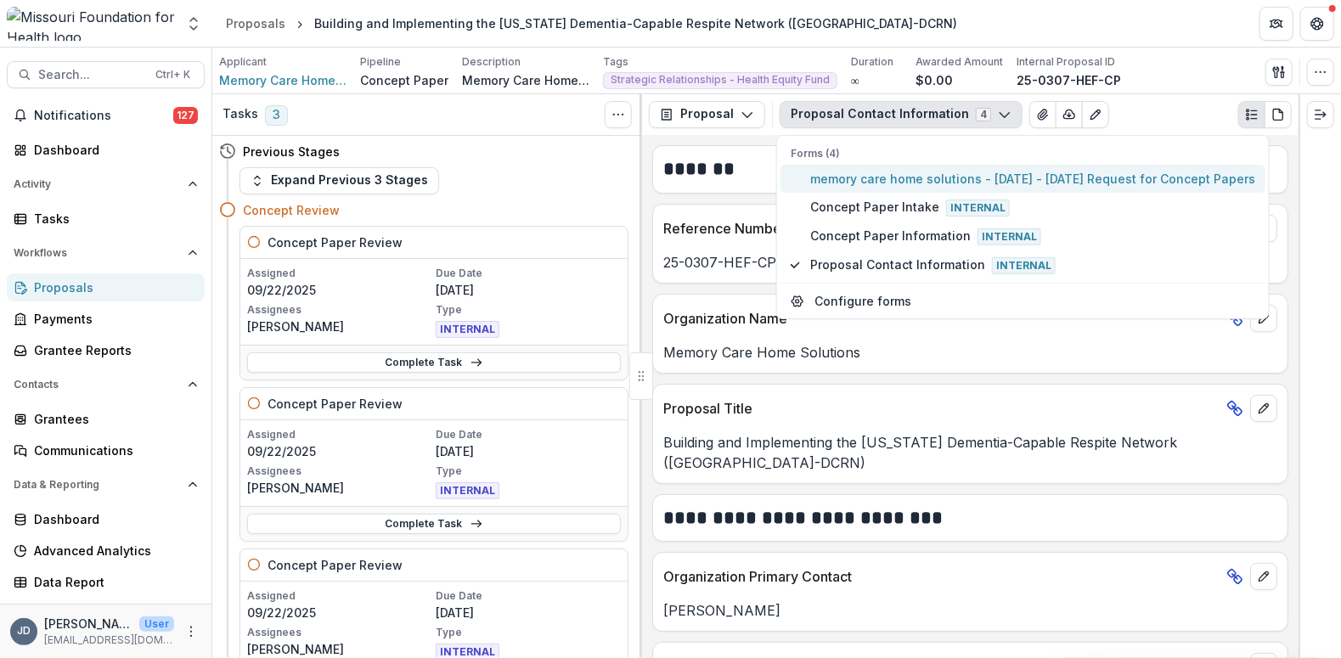
click at [860, 179] on span "memory care home solutions - [DATE] - [DATE] Request for Concept Papers" at bounding box center [1032, 179] width 445 height 18
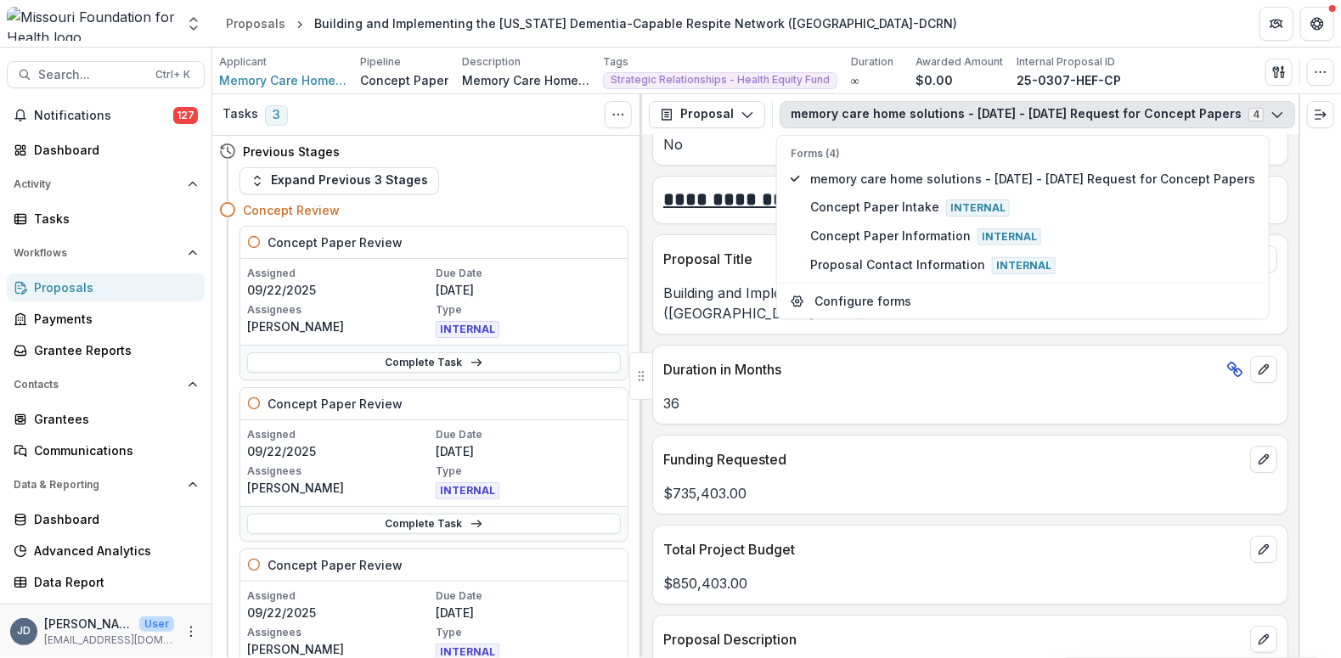
scroll to position [3744, 0]
click at [1292, 247] on div "**********" at bounding box center [970, 396] width 657 height 523
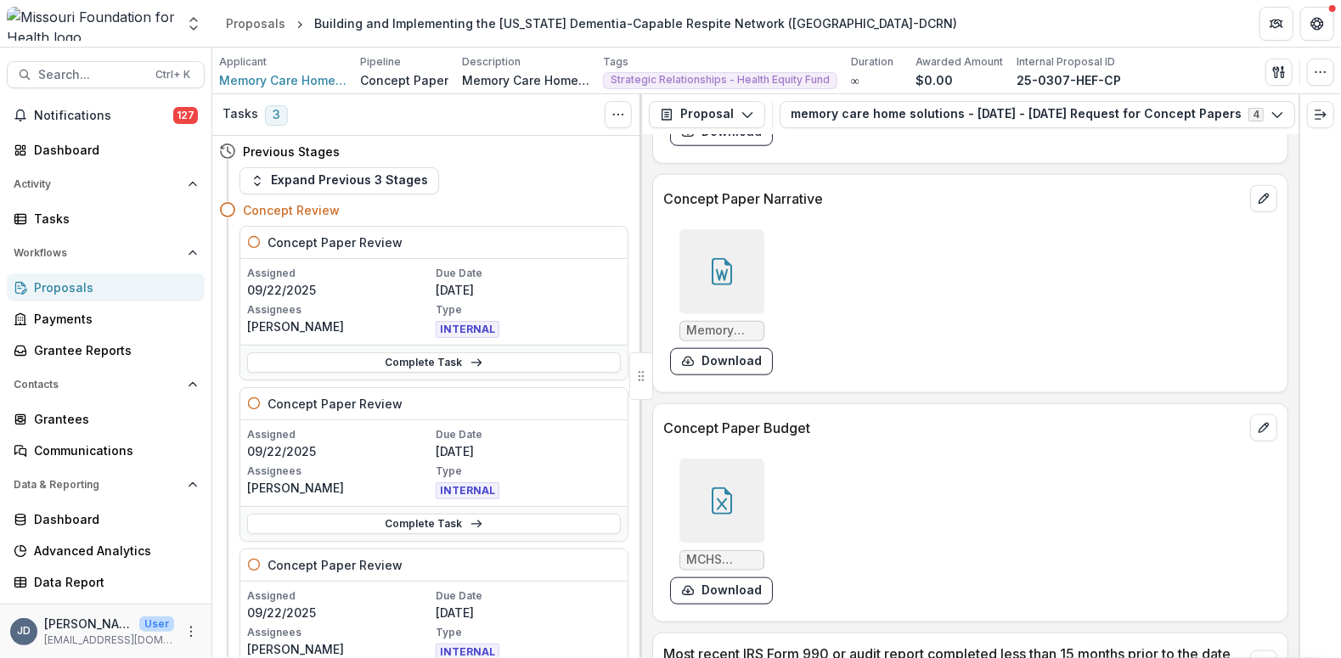
scroll to position [5047, 0]
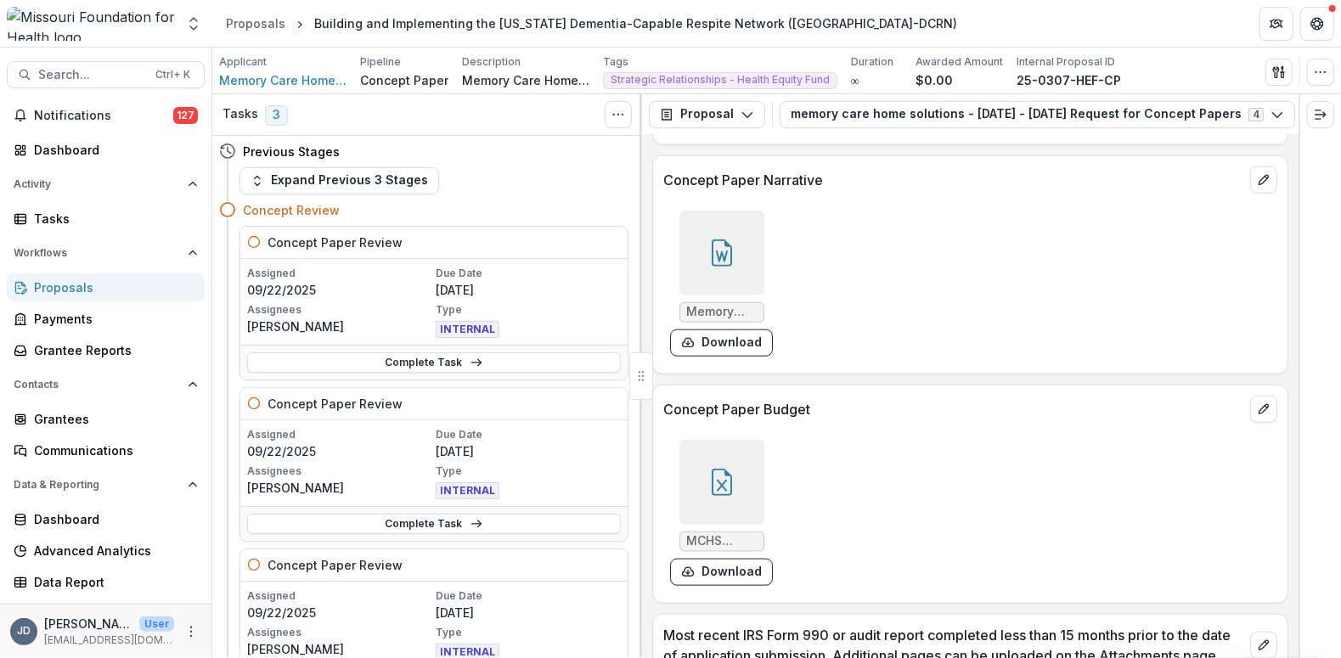
click at [719, 440] on div at bounding box center [722, 482] width 85 height 85
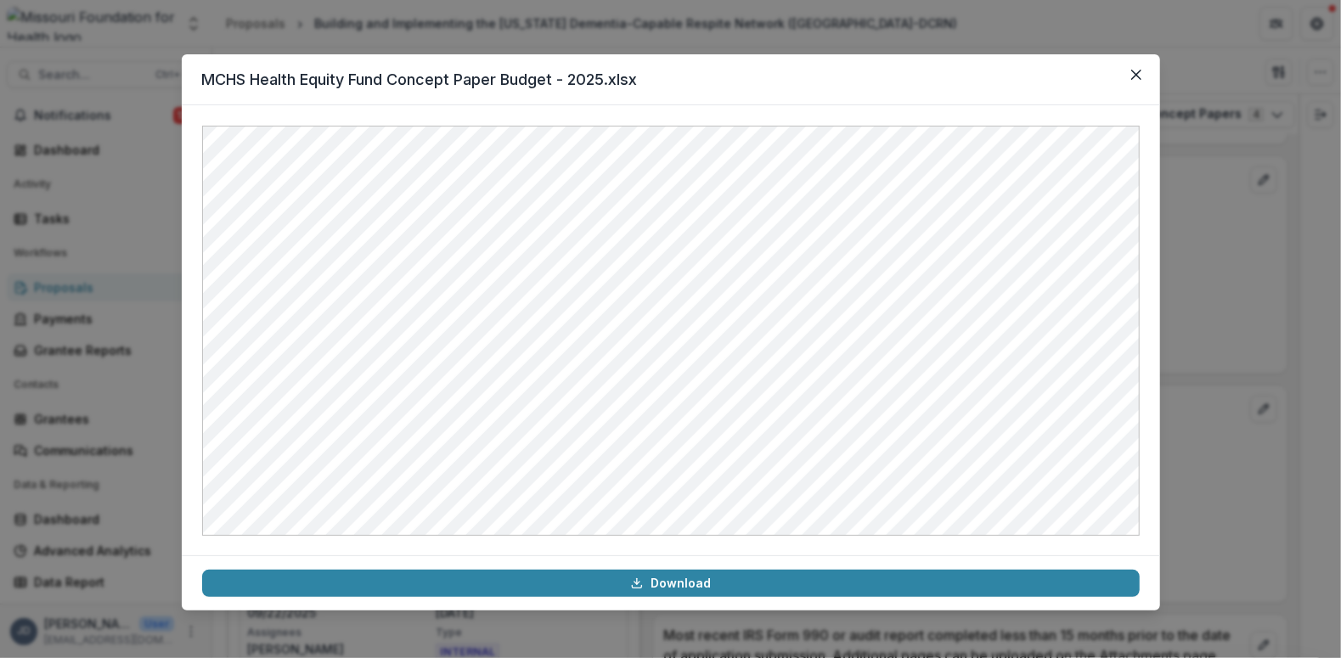
click at [1142, 77] on button "Close" at bounding box center [1136, 74] width 27 height 27
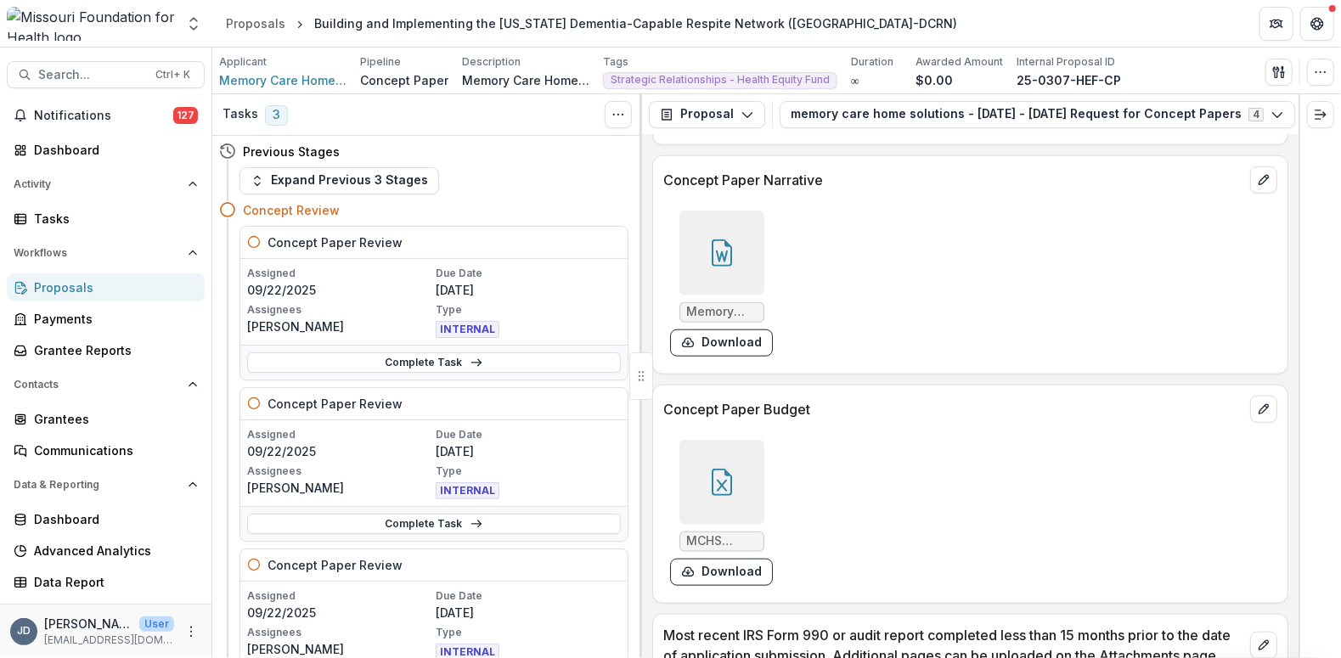
click at [719, 240] on icon at bounding box center [721, 253] width 27 height 27
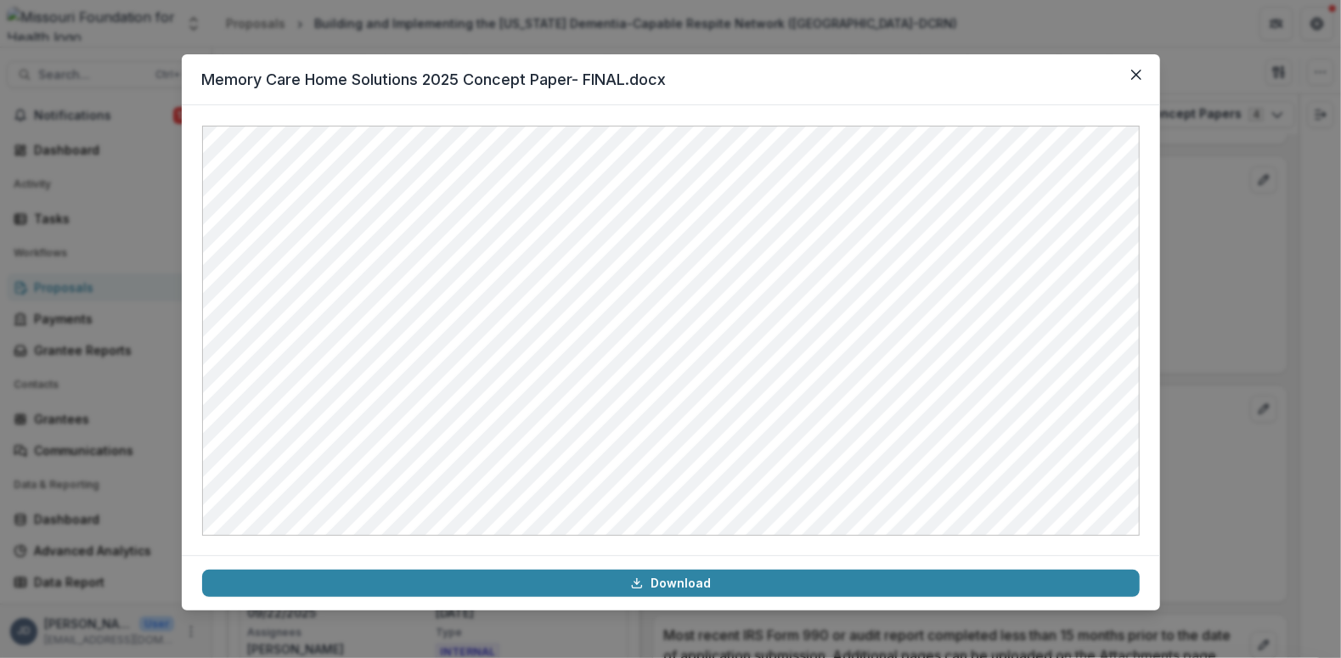
click at [1139, 81] on button "Close" at bounding box center [1136, 74] width 27 height 27
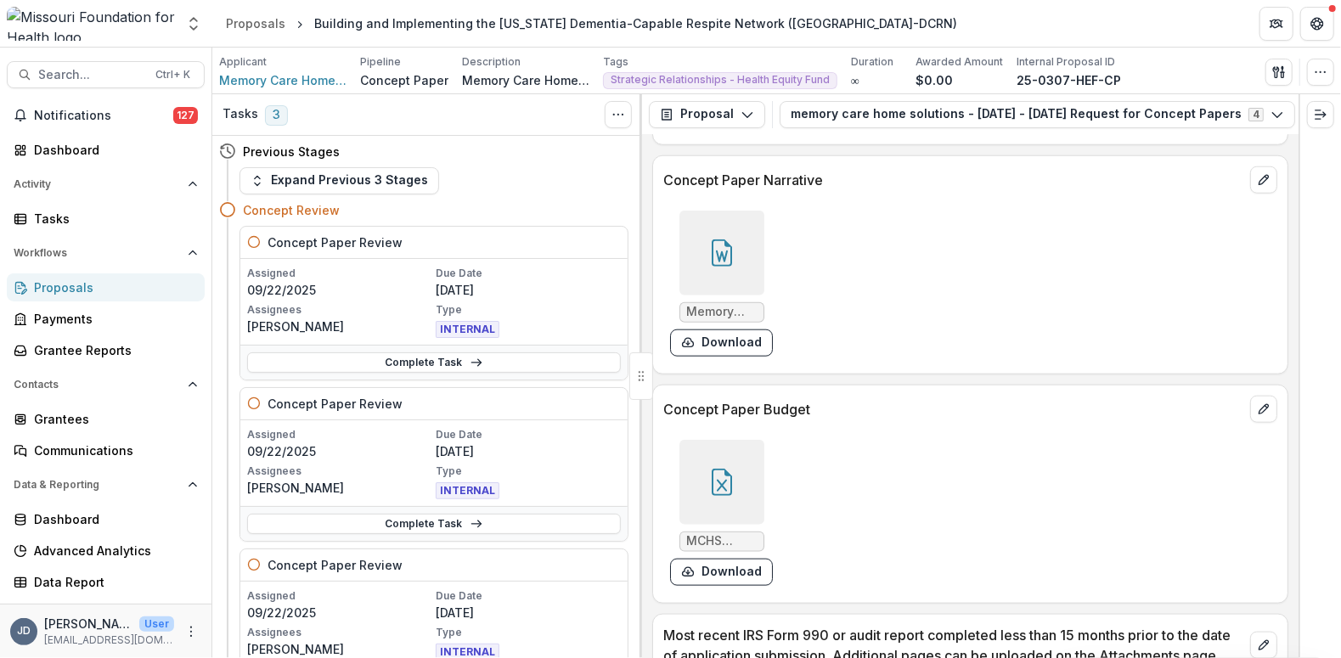
click at [319, 175] on button "Expand Previous 3 Stages" at bounding box center [340, 180] width 200 height 27
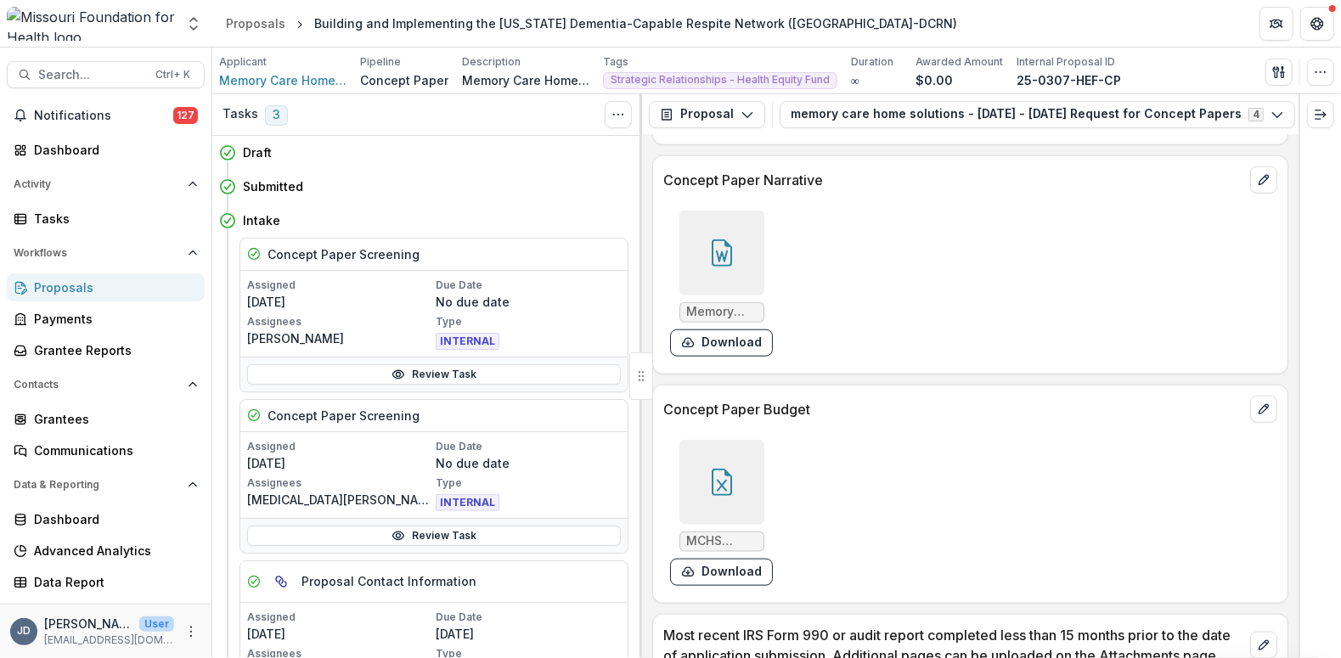
scroll to position [113, 0]
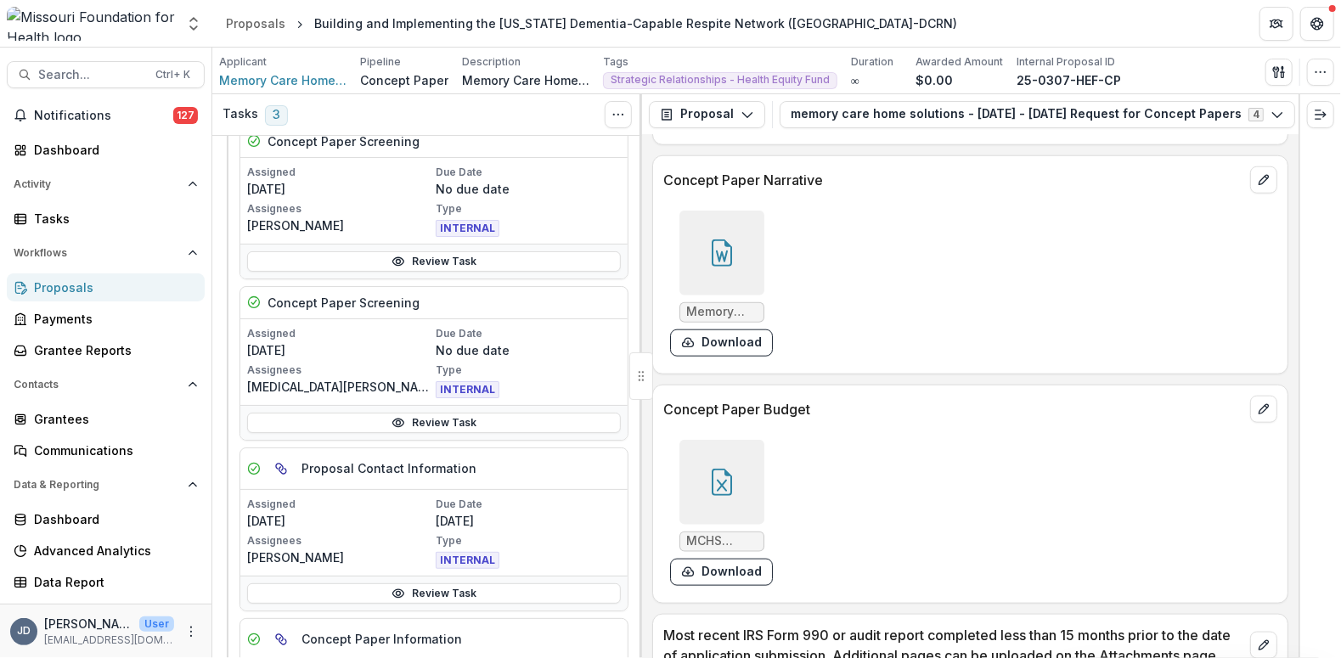
click at [371, 413] on link "Review Task" at bounding box center [434, 423] width 374 height 20
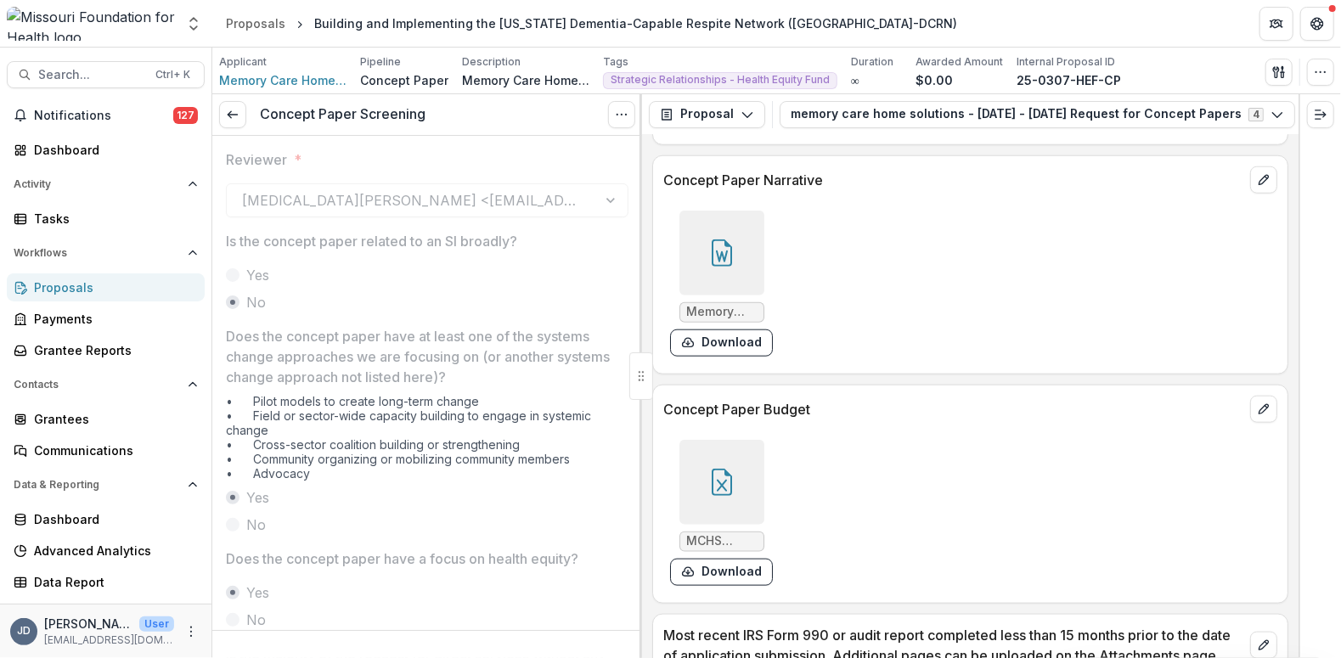
click at [224, 116] on link at bounding box center [232, 114] width 27 height 27
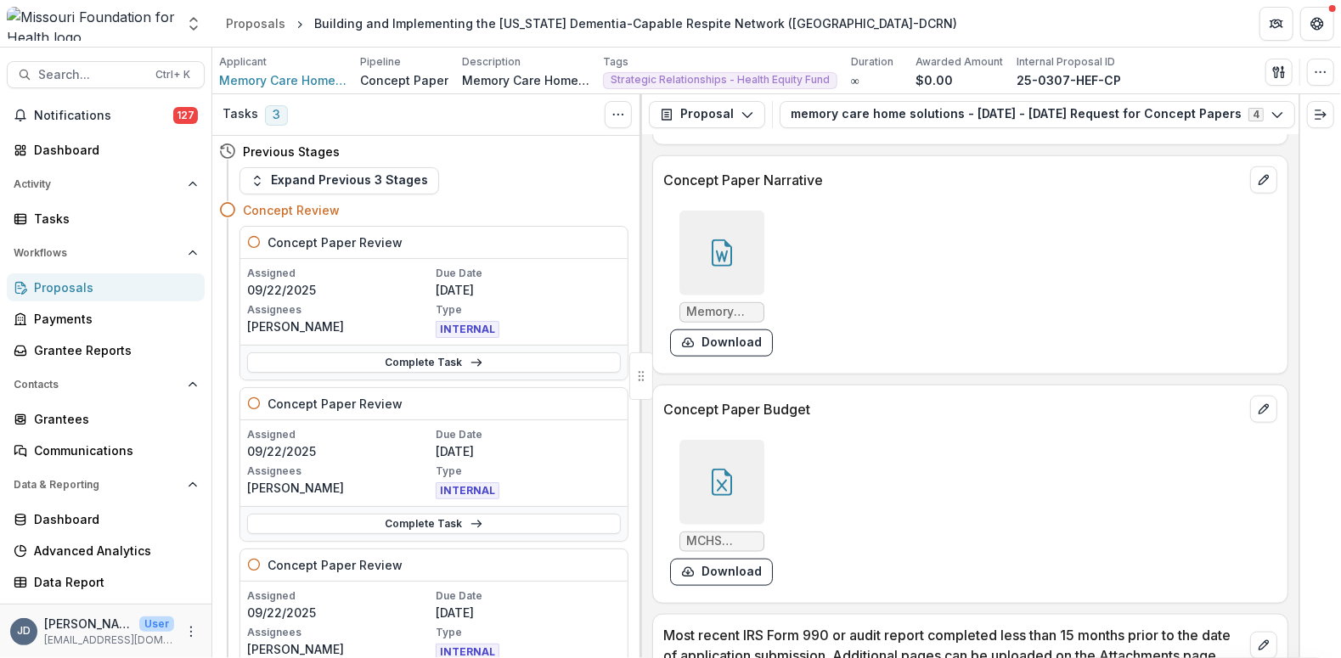
click at [346, 182] on button "Expand Previous 3 Stages" at bounding box center [340, 180] width 200 height 27
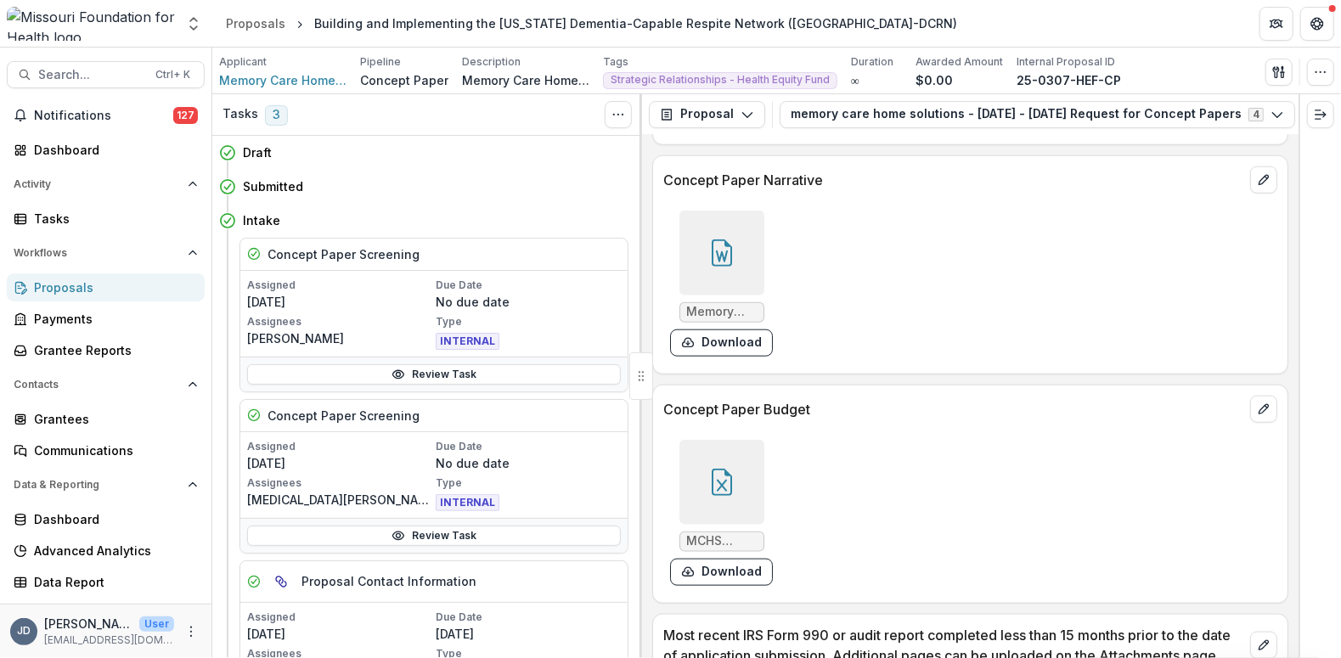
click at [346, 182] on div "Submitted Move here" at bounding box center [436, 187] width 386 height 20
click at [421, 370] on link "Review Task" at bounding box center [434, 374] width 374 height 20
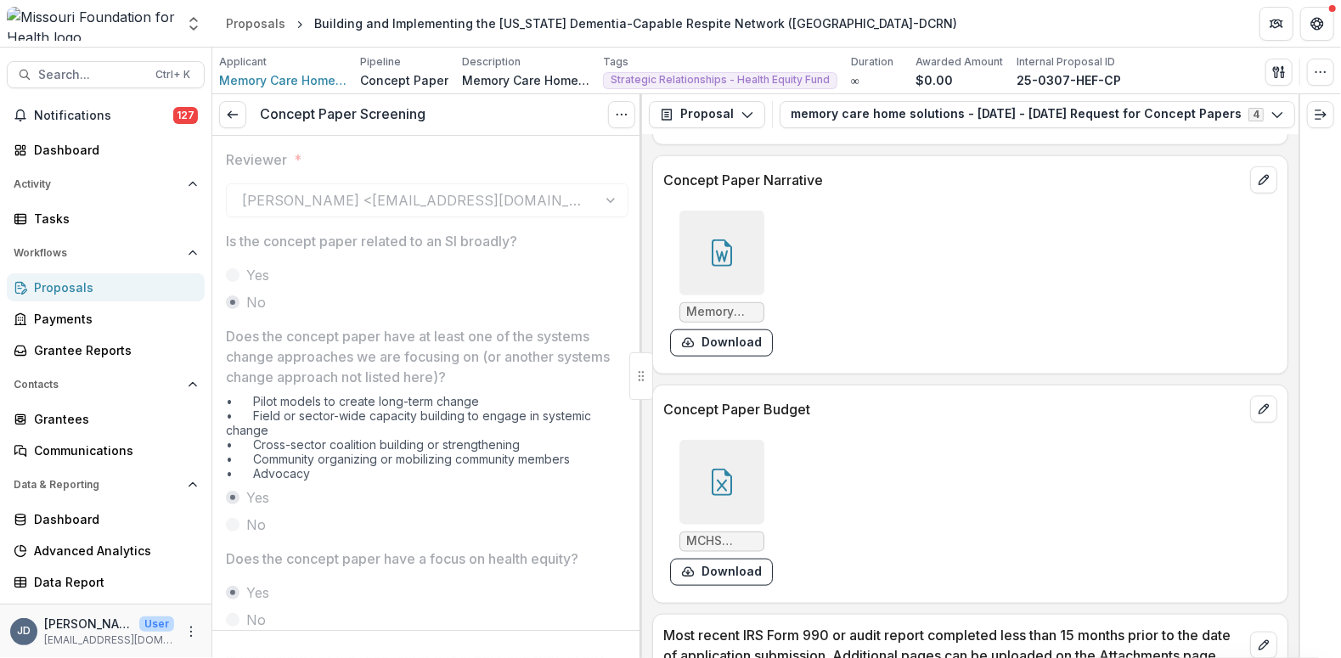
click at [229, 115] on polyline at bounding box center [229, 114] width 3 height 7
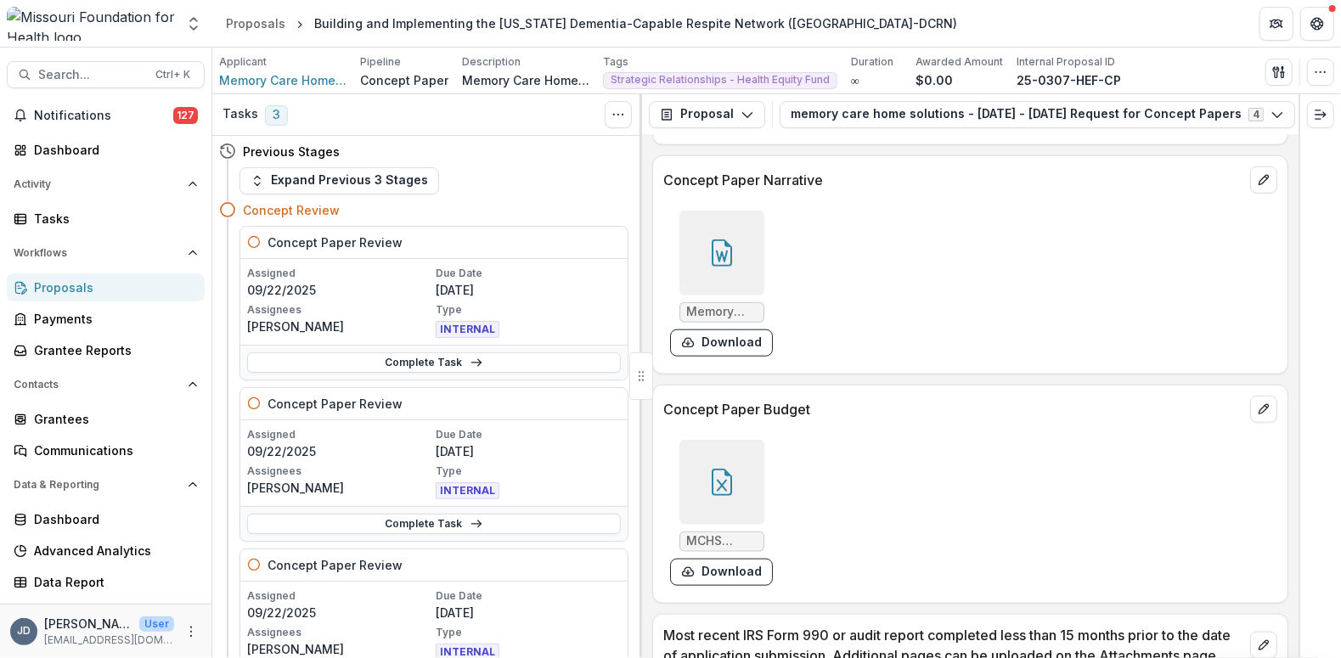
click at [719, 240] on icon at bounding box center [721, 253] width 27 height 27
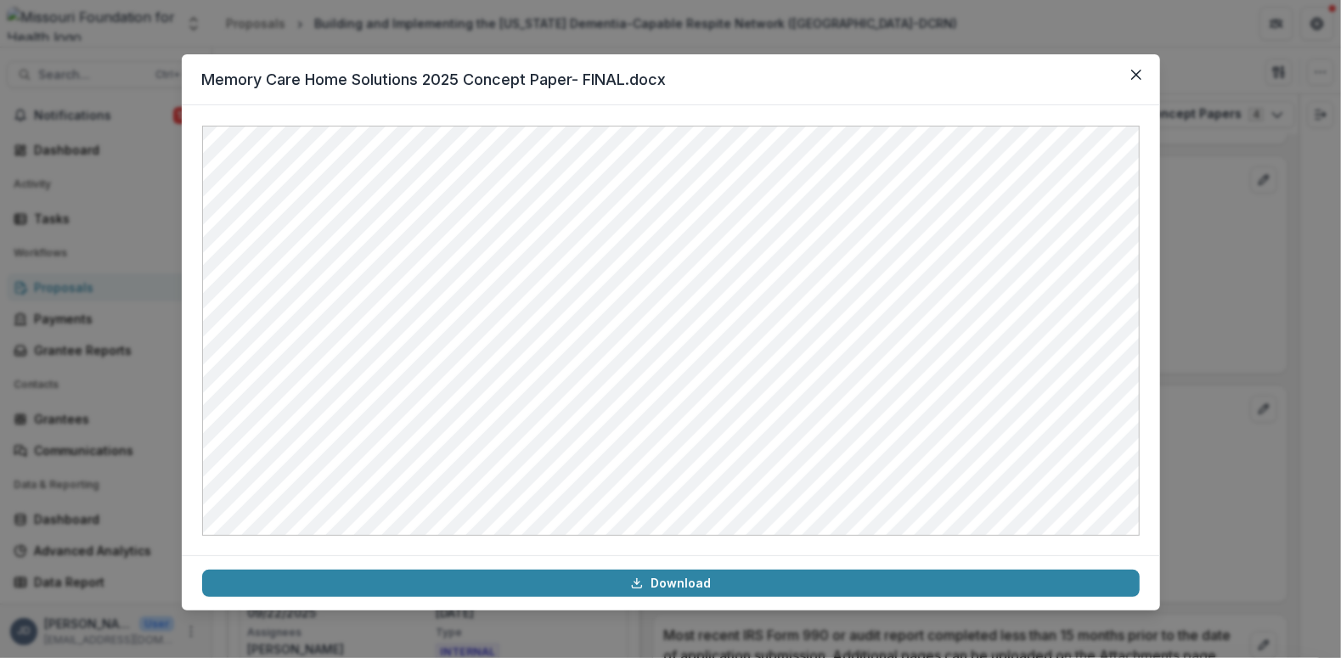
click at [1133, 75] on icon "Close" at bounding box center [1136, 75] width 10 height 10
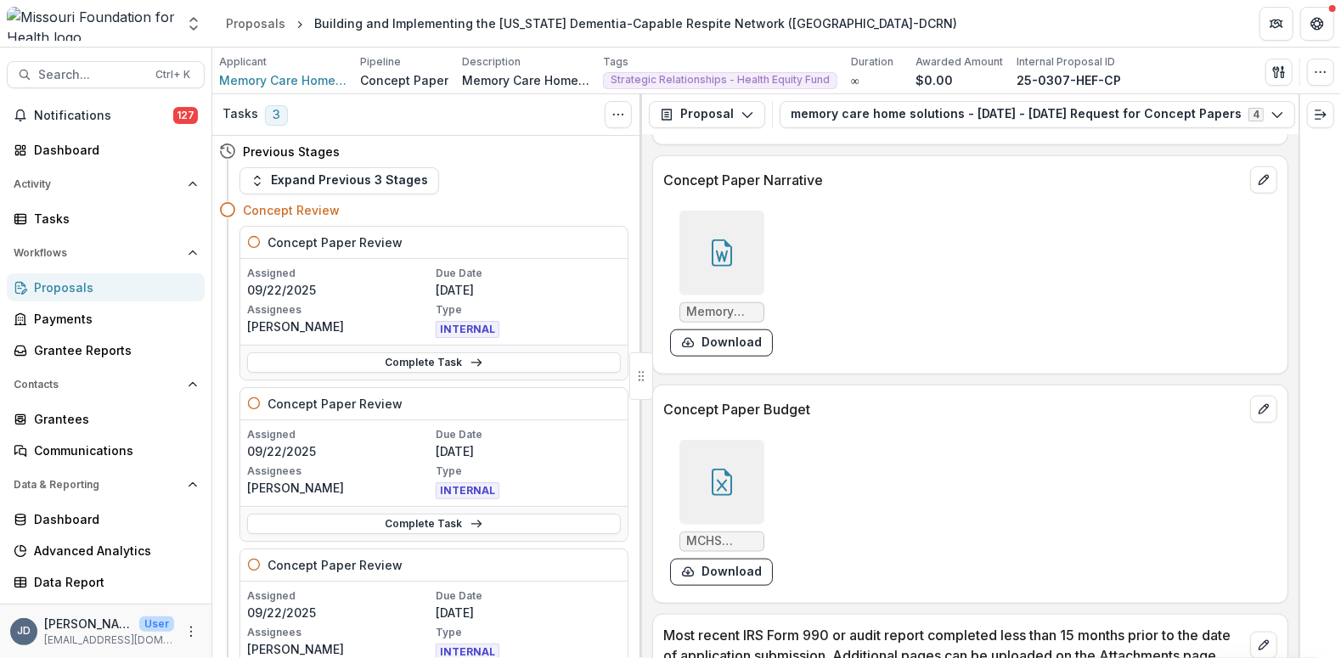
click at [736, 440] on div at bounding box center [722, 482] width 85 height 85
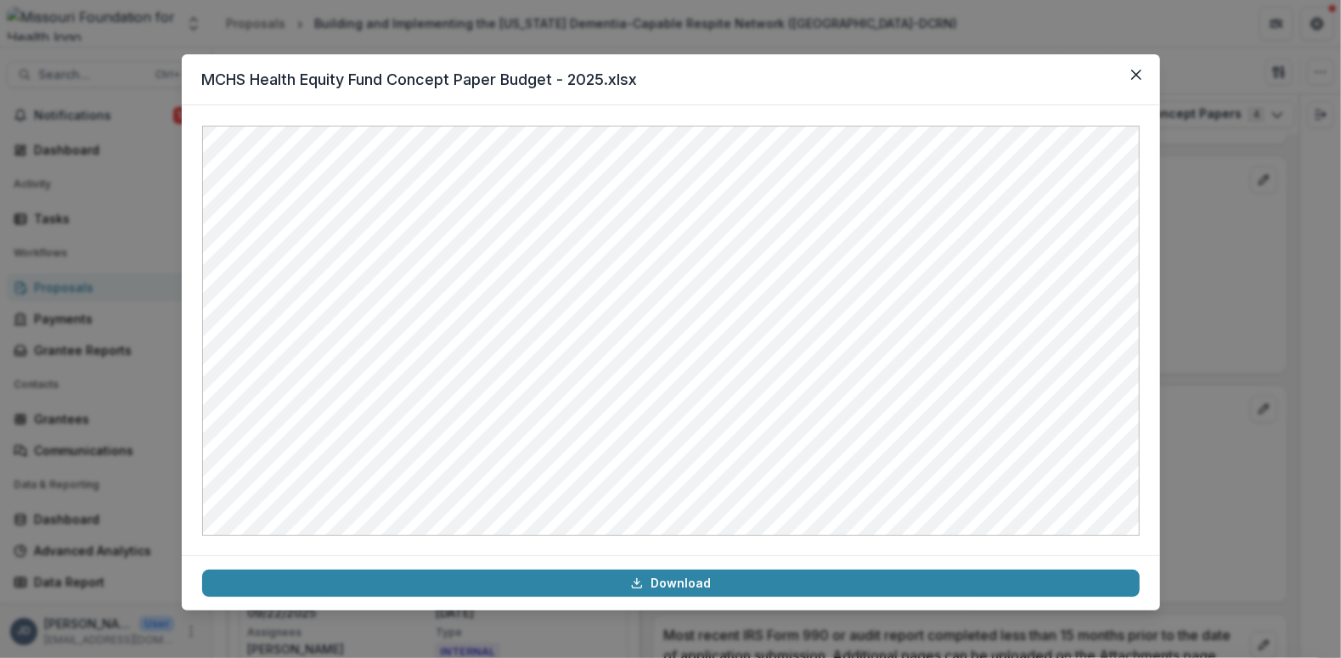
click at [1137, 71] on icon "Close" at bounding box center [1136, 75] width 10 height 10
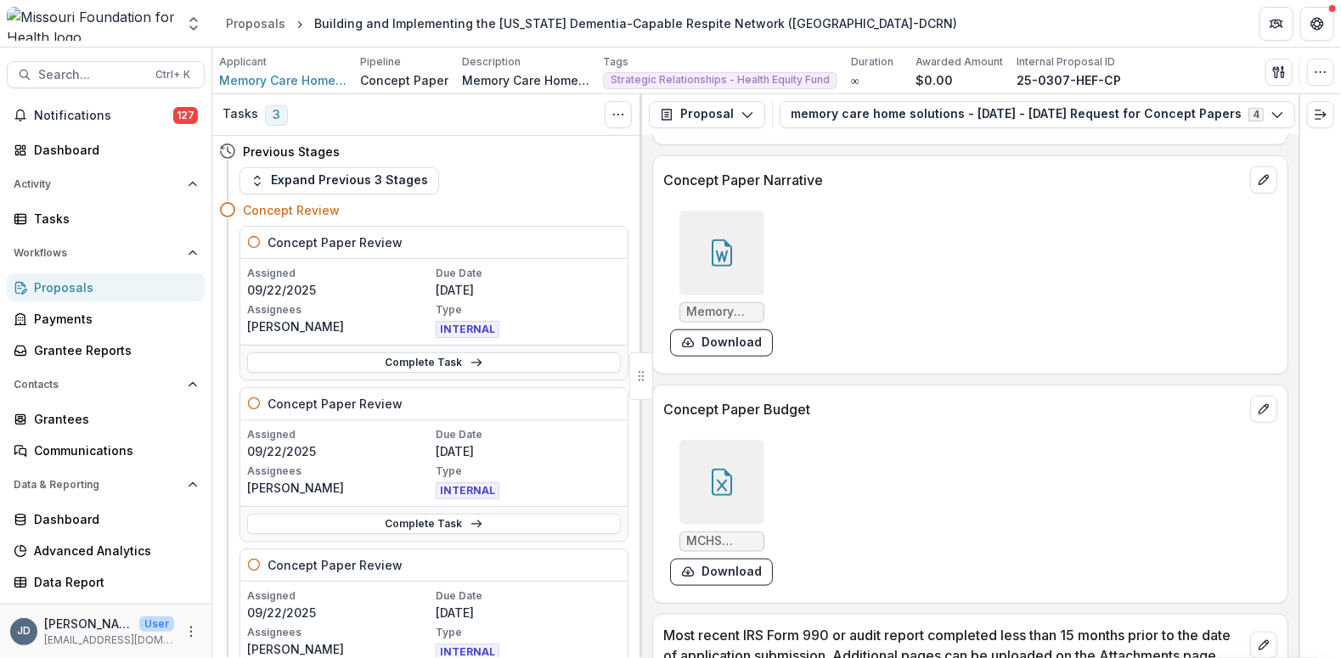
click at [736, 232] on div at bounding box center [722, 253] width 85 height 85
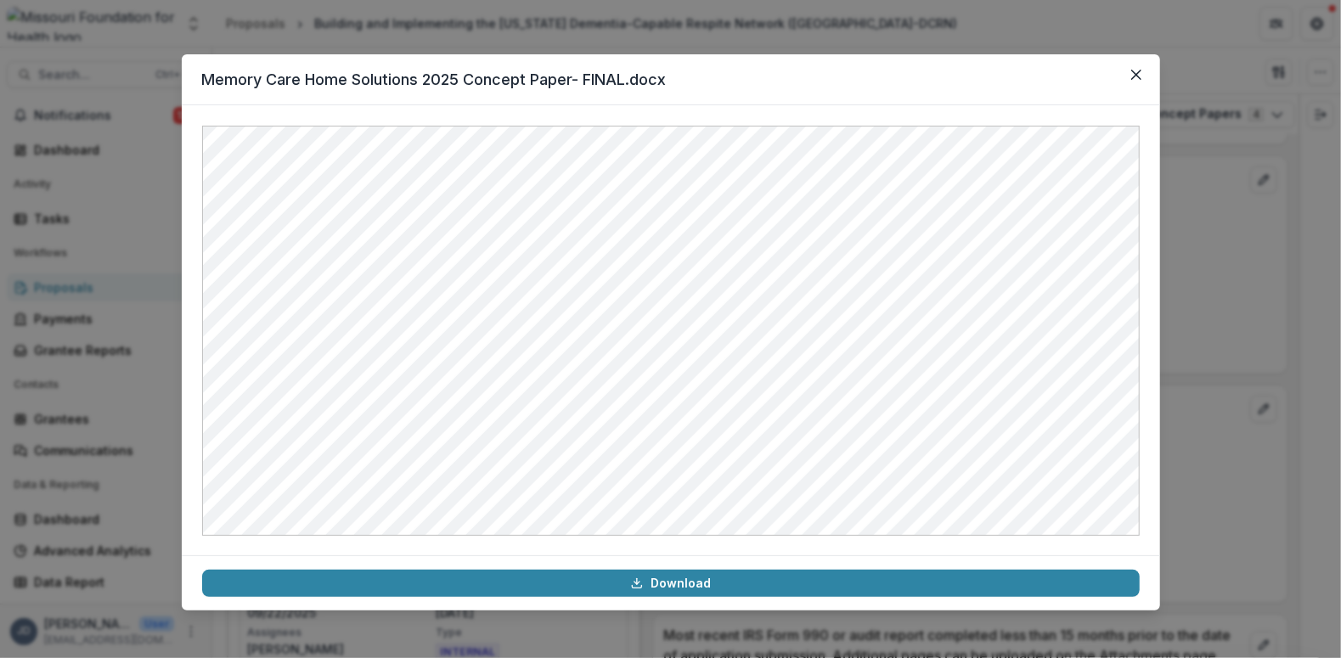
click at [1129, 66] on button "Close" at bounding box center [1136, 74] width 27 height 27
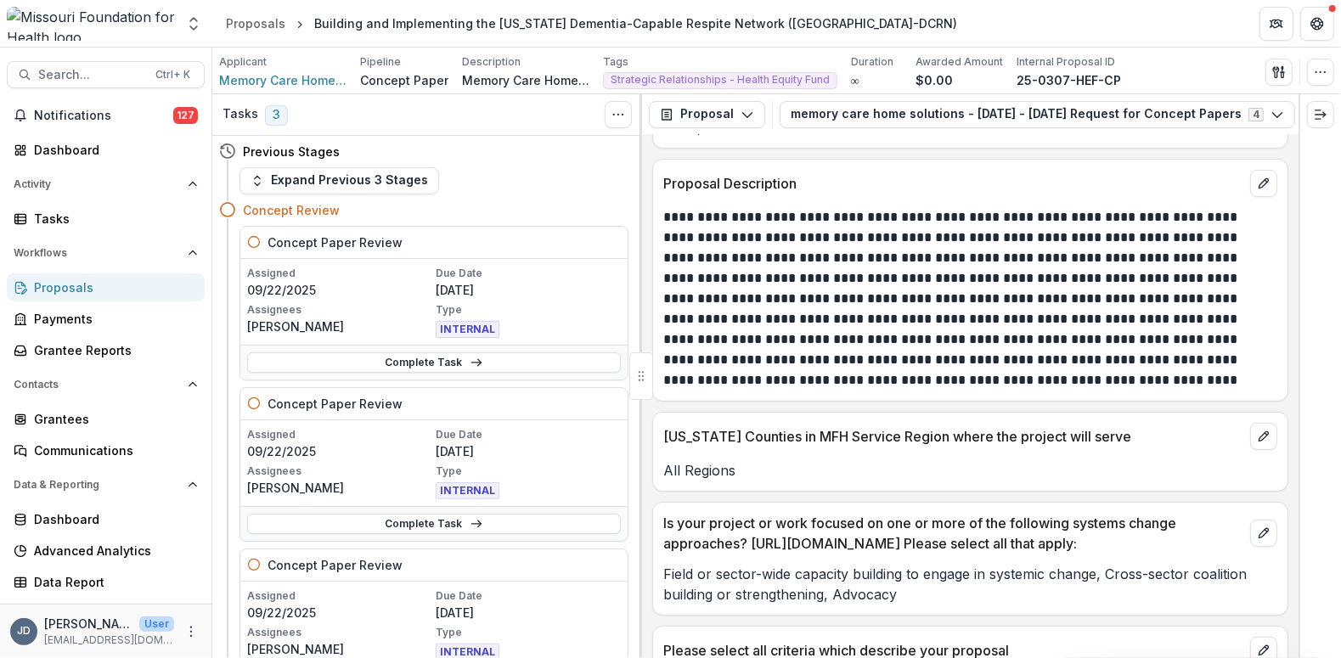
scroll to position [4199, 0]
